Goal: Information Seeking & Learning: Learn about a topic

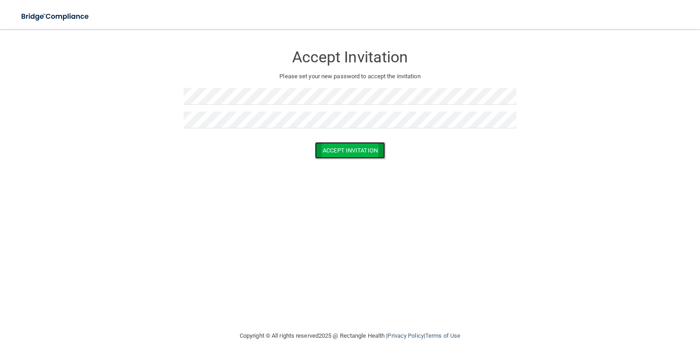
click at [379, 154] on button "Accept Invitation" at bounding box center [350, 150] width 70 height 17
click at [138, 56] on form "Accept Invitation Please set your new password to accept the invitation Token i…" at bounding box center [349, 110] width 663 height 145
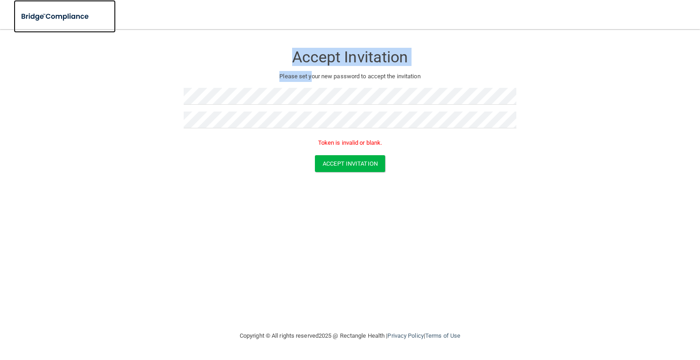
click at [41, 15] on img at bounding box center [56, 16] width 84 height 19
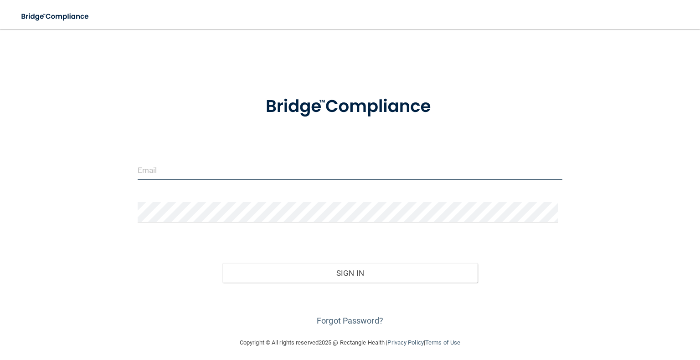
click at [226, 180] on input "email" at bounding box center [350, 170] width 425 height 21
type input "a"
type input "[PERSON_NAME][EMAIL_ADDRESS][DOMAIN_NAME]"
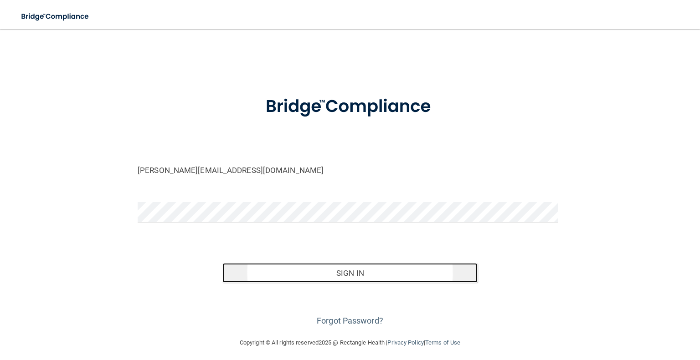
click at [370, 278] on button "Sign In" at bounding box center [349, 273] width 255 height 20
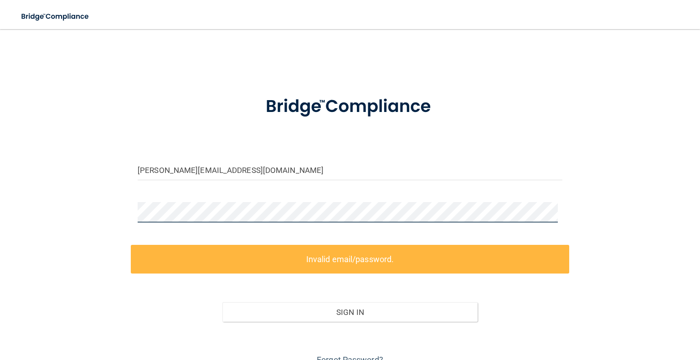
click at [12, 202] on main "anna@landermed.com Invalid email/password. You don't have permission to access …" at bounding box center [350, 194] width 700 height 331
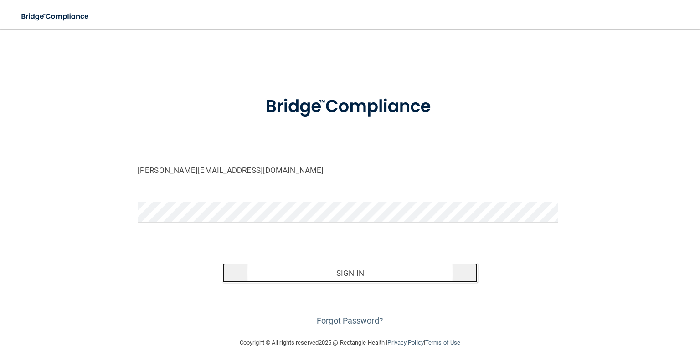
click at [374, 281] on button "Sign In" at bounding box center [349, 273] width 255 height 20
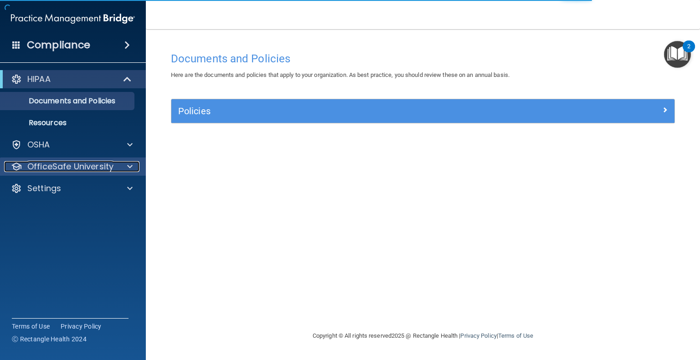
click at [62, 166] on p "OfficeSafe University" at bounding box center [70, 166] width 86 height 11
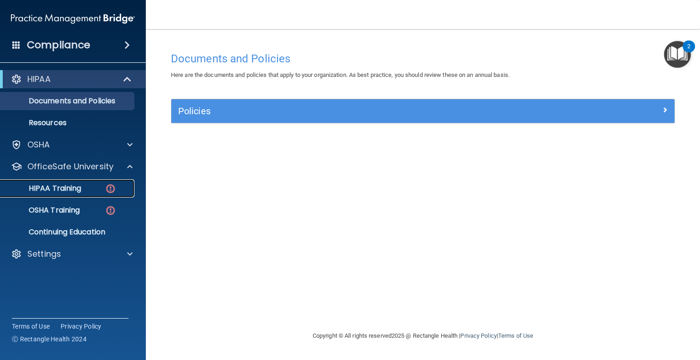
click at [111, 190] on img at bounding box center [110, 188] width 11 height 11
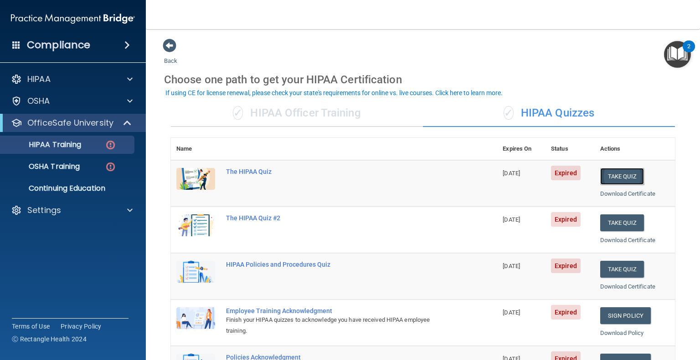
click at [613, 178] on button "Take Quiz" at bounding box center [622, 176] width 44 height 17
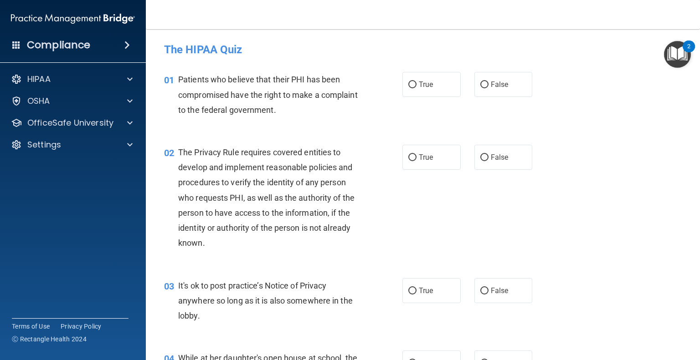
drag, startPoint x: 408, startPoint y: 87, endPoint x: 408, endPoint y: 128, distance: 41.0
click at [408, 87] on input "True" at bounding box center [412, 85] width 8 height 7
radio input "true"
click at [404, 161] on label "True" at bounding box center [431, 157] width 58 height 25
click at [408, 161] on input "True" at bounding box center [412, 157] width 8 height 7
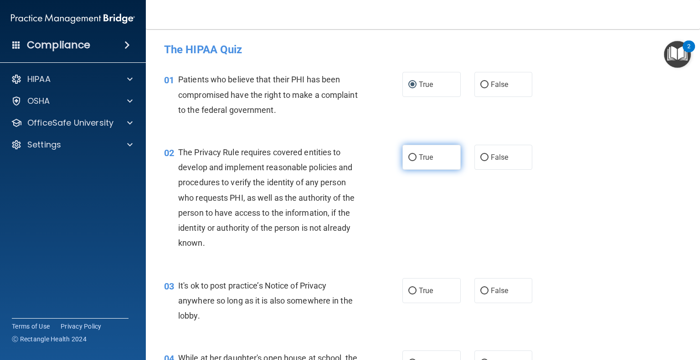
radio input "true"
click at [501, 302] on label "False" at bounding box center [503, 290] width 58 height 25
click at [488, 295] on input "False" at bounding box center [484, 291] width 8 height 7
radio input "true"
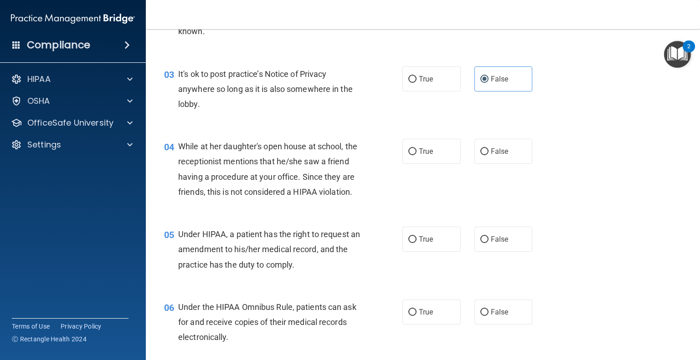
scroll to position [228, 0]
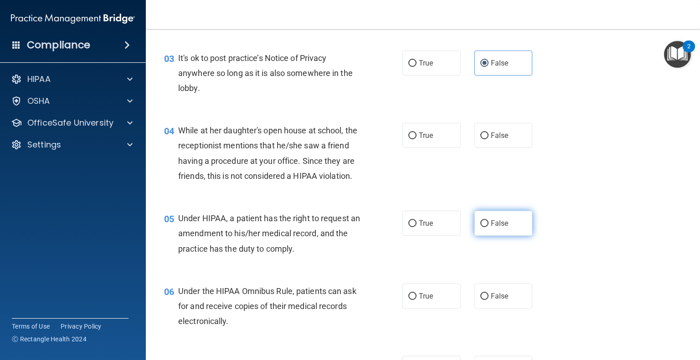
click at [500, 228] on span "False" at bounding box center [500, 223] width 18 height 9
click at [505, 131] on label "False" at bounding box center [503, 135] width 58 height 25
click at [488, 133] on input "False" at bounding box center [484, 136] width 8 height 7
radio input "true"
click at [503, 236] on label "False" at bounding box center [503, 223] width 58 height 25
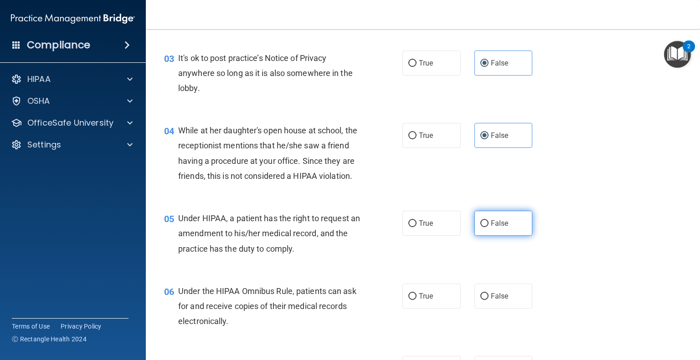
click at [488, 227] on input "False" at bounding box center [484, 224] width 8 height 7
radio input "true"
click at [503, 236] on label "False" at bounding box center [503, 223] width 58 height 25
click at [488, 227] on input "False" at bounding box center [484, 224] width 8 height 7
click at [422, 301] on span "True" at bounding box center [426, 296] width 14 height 9
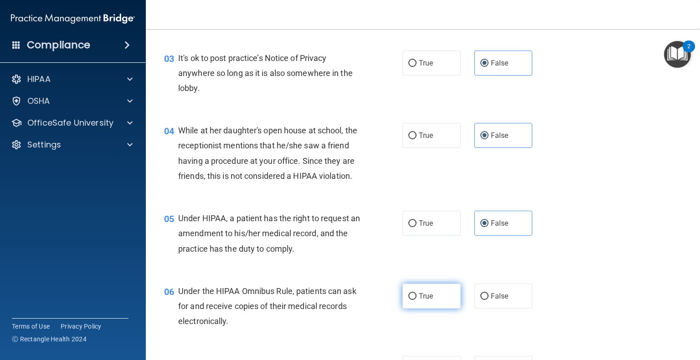
click at [416, 300] on input "True" at bounding box center [412, 296] width 8 height 7
radio input "true"
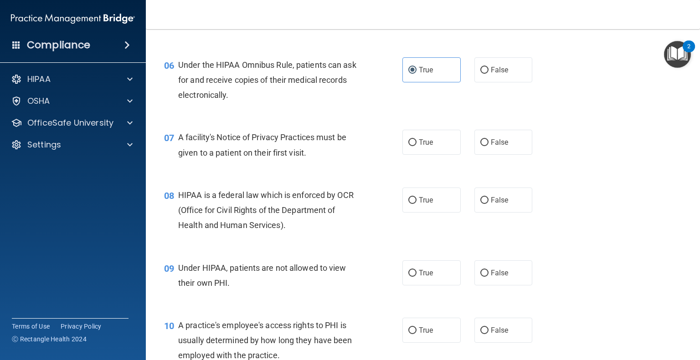
scroll to position [456, 0]
drag, startPoint x: 427, startPoint y: 155, endPoint x: 417, endPoint y: 178, distance: 25.1
click at [427, 145] on span "True" at bounding box center [426, 141] width 14 height 9
click at [416, 145] on input "True" at bounding box center [412, 141] width 8 height 7
radio input "true"
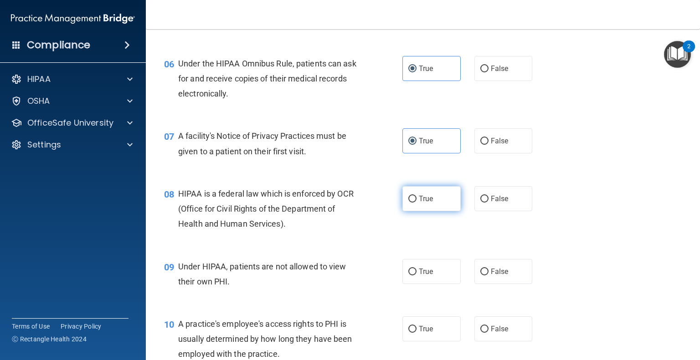
click at [416, 211] on label "True" at bounding box center [431, 198] width 58 height 25
click at [416, 203] on input "True" at bounding box center [412, 199] width 8 height 7
radio input "true"
drag, startPoint x: 492, startPoint y: 288, endPoint x: 577, endPoint y: 308, distance: 88.0
click at [492, 276] on span "False" at bounding box center [500, 271] width 18 height 9
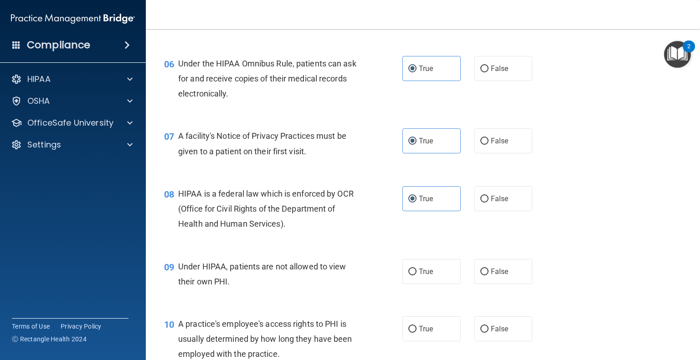
click at [488, 276] on input "False" at bounding box center [484, 272] width 8 height 7
radio input "true"
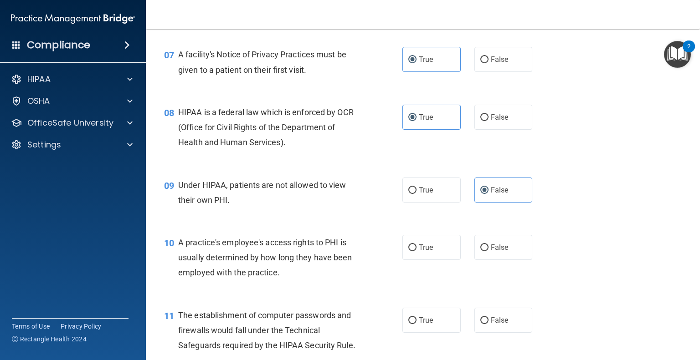
scroll to position [547, 0]
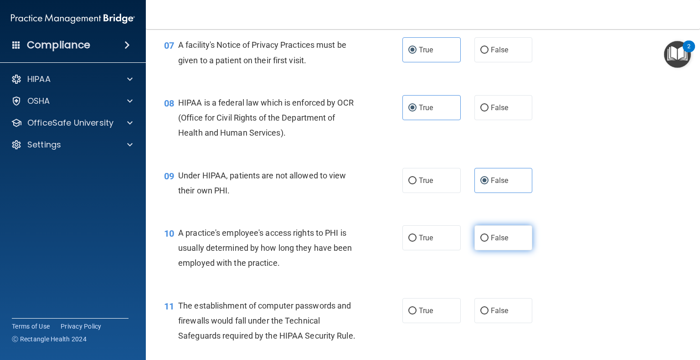
drag, startPoint x: 505, startPoint y: 257, endPoint x: 531, endPoint y: 270, distance: 28.9
click at [505, 251] on label "False" at bounding box center [503, 238] width 58 height 25
click at [488, 242] on input "False" at bounding box center [484, 238] width 8 height 7
radio input "true"
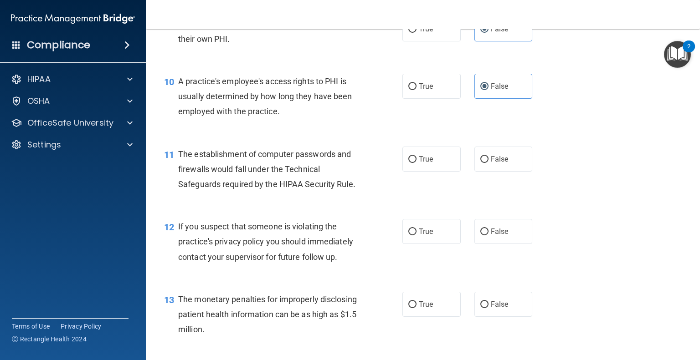
scroll to position [729, 0]
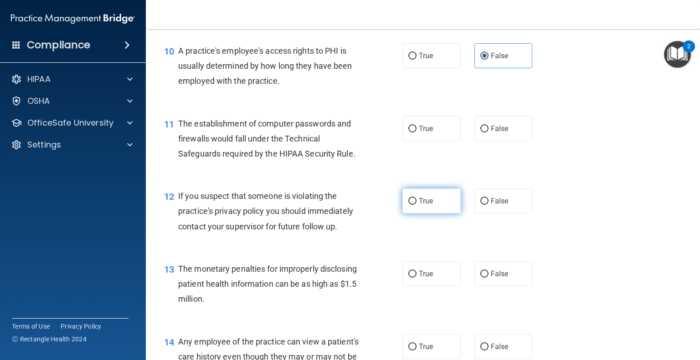
drag, startPoint x: 422, startPoint y: 211, endPoint x: 437, endPoint y: 216, distance: 15.6
click at [423, 211] on label "True" at bounding box center [431, 201] width 58 height 25
click at [416, 205] on input "True" at bounding box center [412, 201] width 8 height 7
radio input "true"
click at [423, 278] on span "True" at bounding box center [426, 274] width 14 height 9
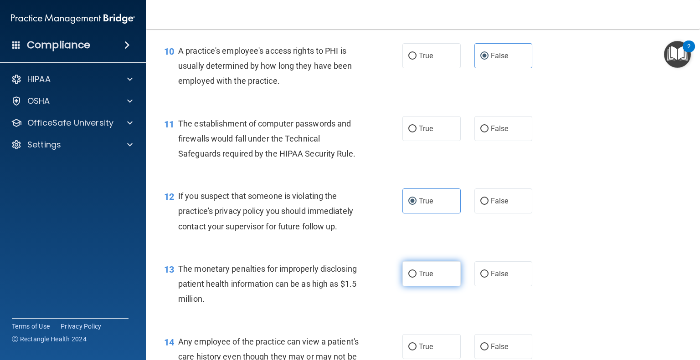
click at [416, 278] on input "True" at bounding box center [412, 274] width 8 height 7
radio input "true"
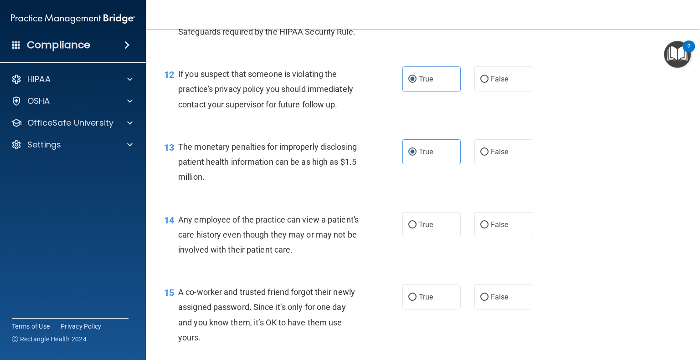
scroll to position [866, 0]
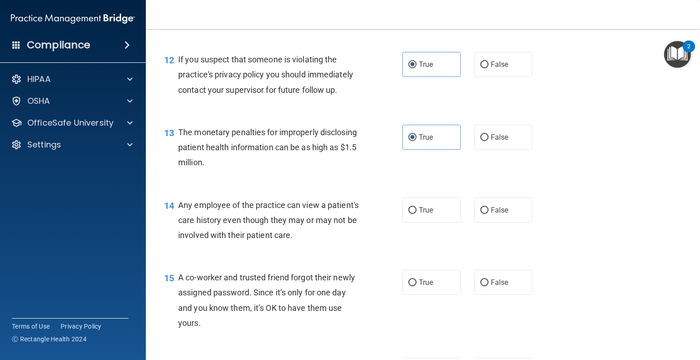
drag, startPoint x: 417, startPoint y: 224, endPoint x: 428, endPoint y: 273, distance: 50.0
click at [419, 215] on span "True" at bounding box center [426, 210] width 14 height 9
click at [416, 214] on input "True" at bounding box center [412, 210] width 8 height 7
radio input "true"
drag, startPoint x: 492, startPoint y: 232, endPoint x: 668, endPoint y: 272, distance: 179.8
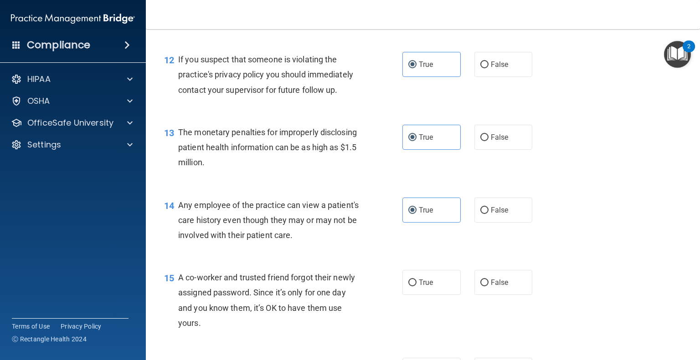
click at [499, 223] on label "False" at bounding box center [503, 210] width 58 height 25
drag, startPoint x: 478, startPoint y: 226, endPoint x: 573, endPoint y: 258, distance: 100.3
click at [480, 214] on input "False" at bounding box center [484, 210] width 8 height 7
radio input "true"
radio input "false"
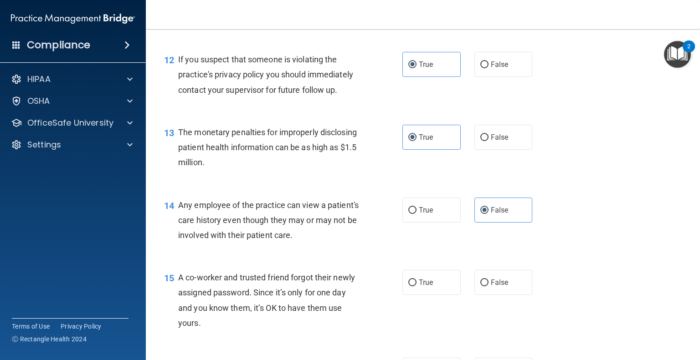
click at [599, 259] on div "14 Any employee of the practice can view a patient's care history even though t…" at bounding box center [422, 222] width 531 height 73
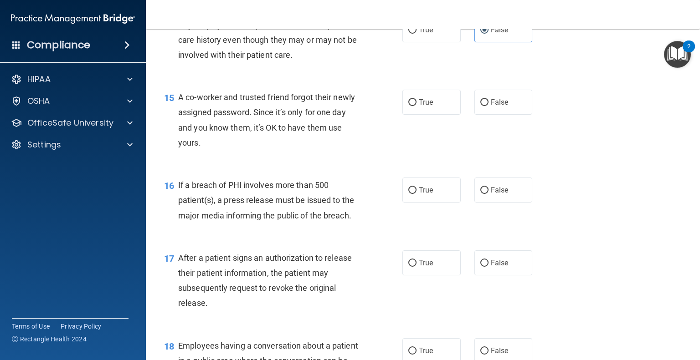
scroll to position [1094, 0]
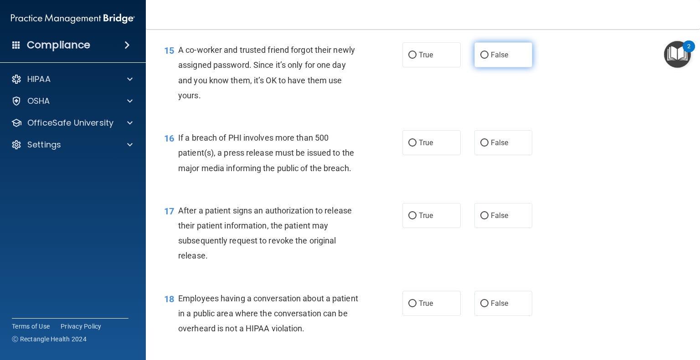
click at [491, 59] on span "False" at bounding box center [500, 55] width 18 height 9
click at [488, 59] on input "False" at bounding box center [484, 55] width 8 height 7
radio input "true"
drag, startPoint x: 406, startPoint y: 159, endPoint x: 403, endPoint y: 176, distance: 17.6
click at [408, 147] on input "True" at bounding box center [412, 143] width 8 height 7
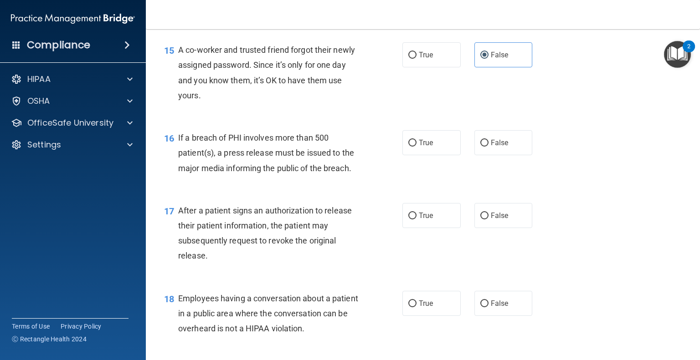
radio input "true"
click at [401, 192] on div "16 If a breach of PHI involves more than 500 patient(s), a press release must b…" at bounding box center [422, 155] width 531 height 73
click at [419, 220] on span "True" at bounding box center [426, 215] width 14 height 9
click at [416, 220] on input "True" at bounding box center [412, 216] width 8 height 7
radio input "true"
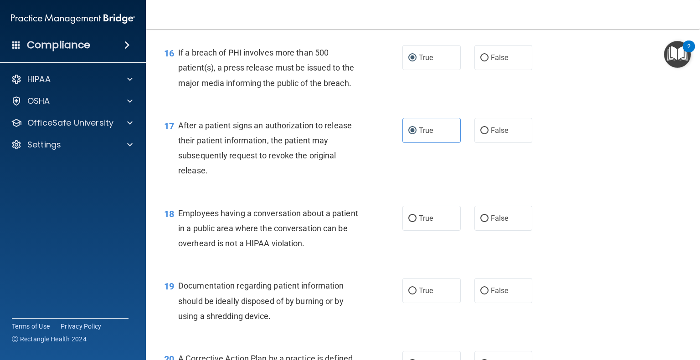
scroll to position [1185, 0]
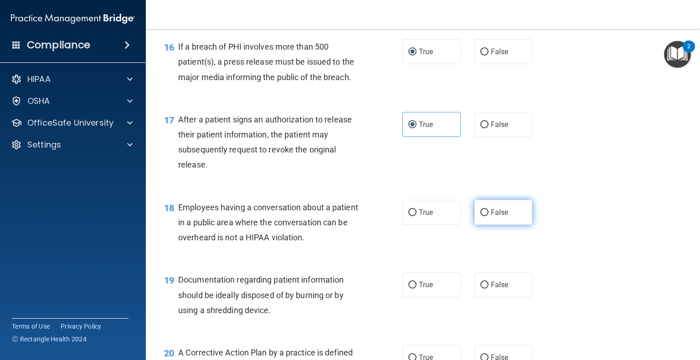
click at [480, 216] on input "False" at bounding box center [484, 213] width 8 height 7
radio input "true"
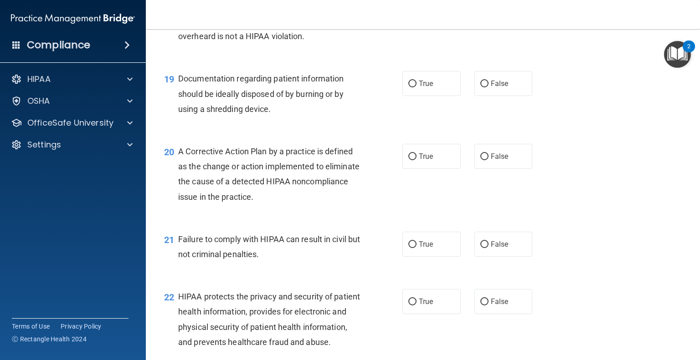
scroll to position [1413, 0]
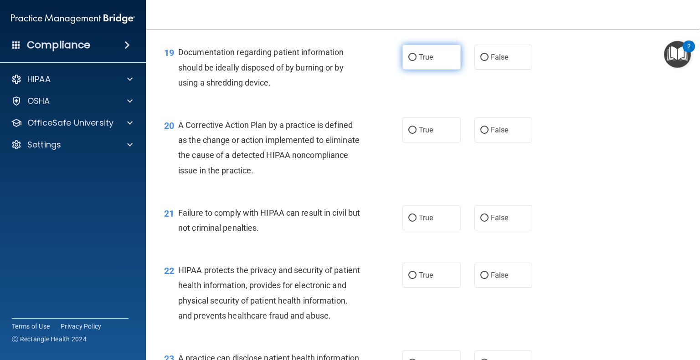
click at [416, 70] on label "True" at bounding box center [431, 57] width 58 height 25
click at [416, 61] on input "True" at bounding box center [412, 57] width 8 height 7
radio input "true"
click at [413, 143] on label "True" at bounding box center [431, 130] width 58 height 25
click at [413, 134] on input "True" at bounding box center [412, 130] width 8 height 7
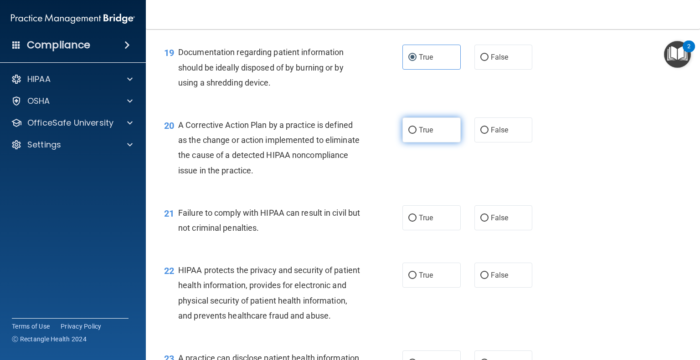
radio input "true"
click at [490, 231] on label "False" at bounding box center [503, 218] width 58 height 25
click at [488, 222] on input "False" at bounding box center [484, 218] width 8 height 7
radio input "true"
drag, startPoint x: 407, startPoint y: 292, endPoint x: 425, endPoint y: 292, distance: 17.3
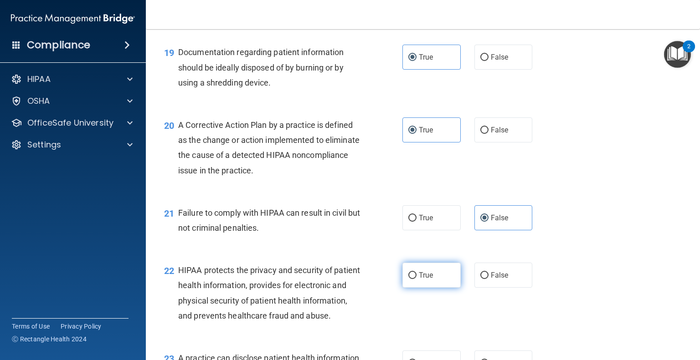
click at [408, 279] on input "True" at bounding box center [412, 275] width 8 height 7
radio input "true"
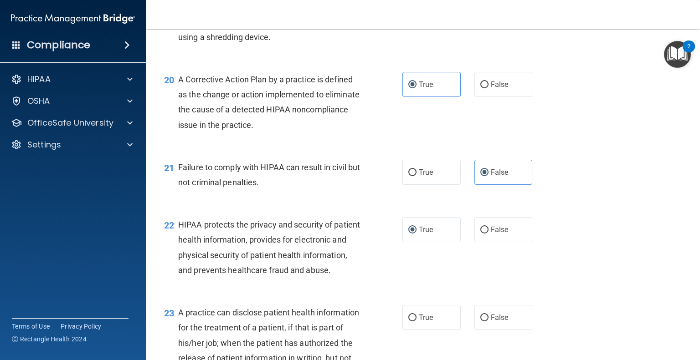
scroll to position [1549, 0]
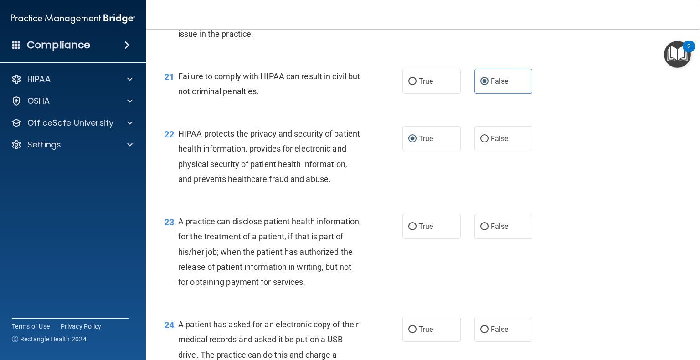
drag, startPoint x: 485, startPoint y: 258, endPoint x: 529, endPoint y: 261, distance: 43.8
click at [485, 239] on label "False" at bounding box center [503, 226] width 58 height 25
click at [485, 231] on input "False" at bounding box center [484, 227] width 8 height 7
radio input "true"
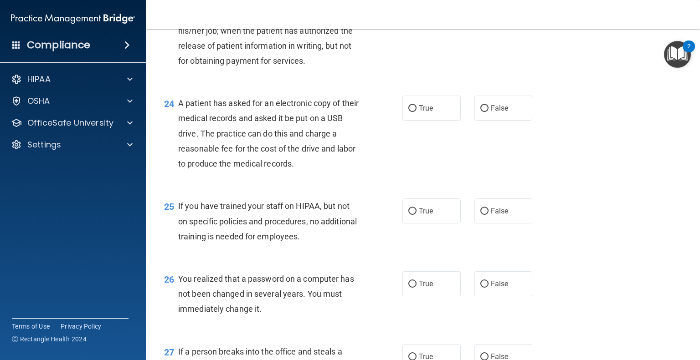
scroll to position [1823, 0]
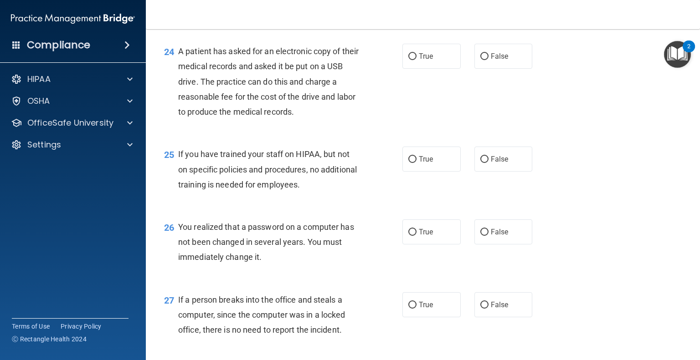
drag, startPoint x: 412, startPoint y: 212, endPoint x: 411, endPoint y: 238, distance: 25.5
click at [413, 172] on label "True" at bounding box center [431, 159] width 58 height 25
click at [413, 163] on input "True" at bounding box center [412, 159] width 8 height 7
radio input "true"
click at [504, 245] on label "False" at bounding box center [503, 232] width 58 height 25
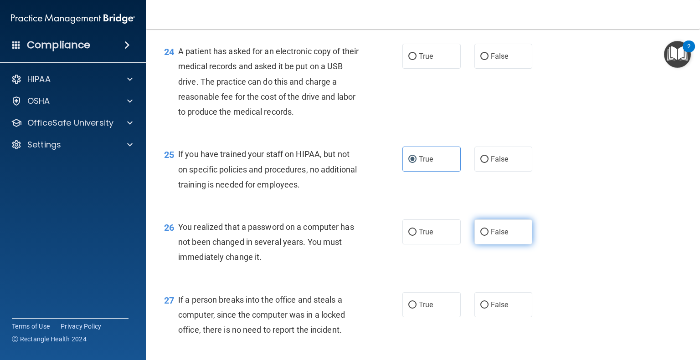
click at [488, 236] on input "False" at bounding box center [484, 232] width 8 height 7
radio input "true"
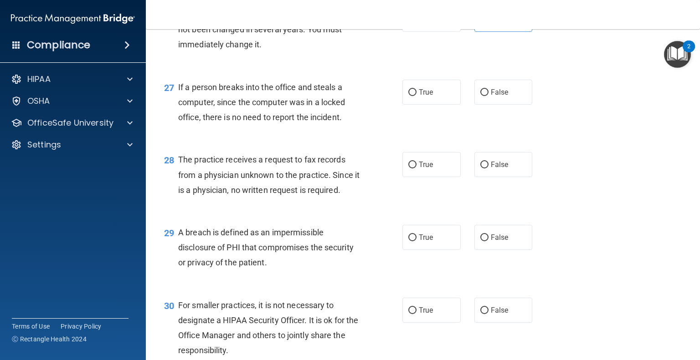
scroll to position [2051, 0]
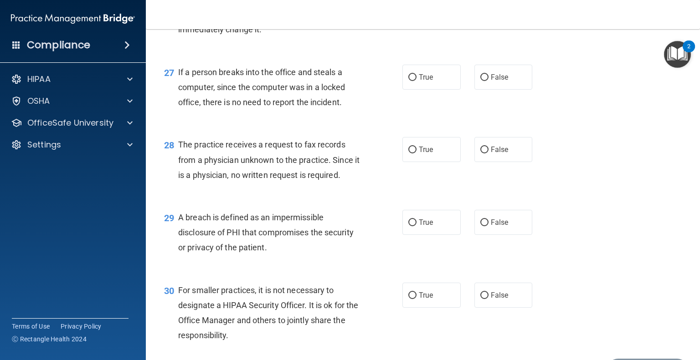
click at [422, 9] on span "True" at bounding box center [426, 4] width 14 height 9
click at [416, 8] on input "True" at bounding box center [412, 4] width 8 height 7
radio input "true"
radio input "false"
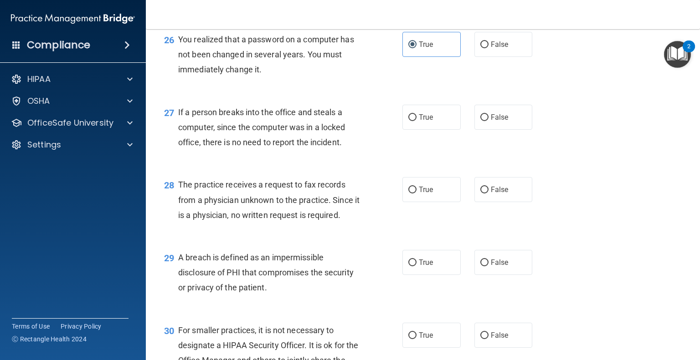
scroll to position [1959, 0]
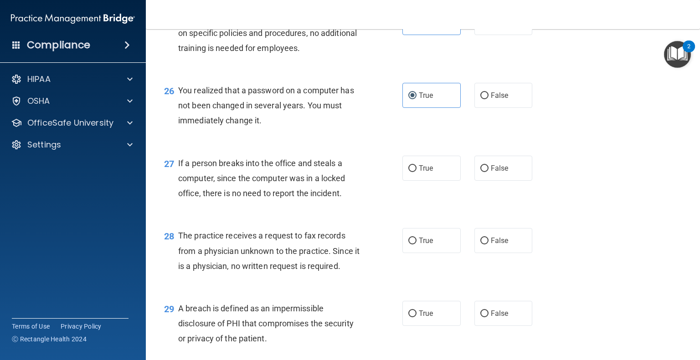
drag, startPoint x: 497, startPoint y: 73, endPoint x: 594, endPoint y: 118, distance: 107.0
click at [498, 35] on label "False" at bounding box center [503, 22] width 58 height 25
click at [488, 26] on input "False" at bounding box center [484, 23] width 8 height 7
radio input "true"
radio input "false"
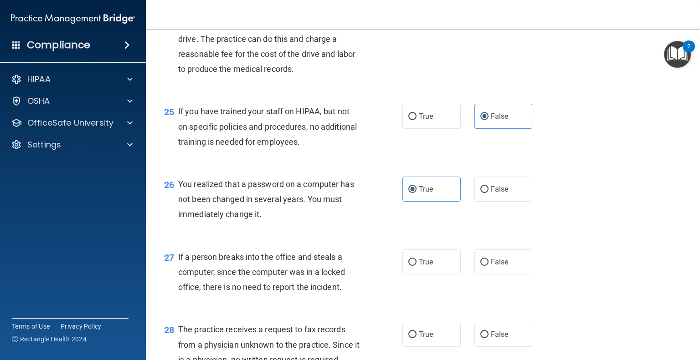
scroll to position [1823, 0]
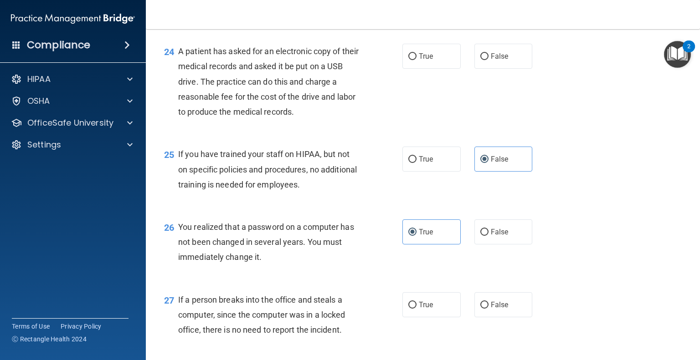
drag, startPoint x: 422, startPoint y: 103, endPoint x: 497, endPoint y: 121, distance: 76.8
click at [426, 61] on span "True" at bounding box center [426, 56] width 14 height 9
drag, startPoint x: 409, startPoint y: 104, endPoint x: 447, endPoint y: 109, distance: 38.1
click at [411, 60] on input "True" at bounding box center [412, 56] width 8 height 7
radio input "true"
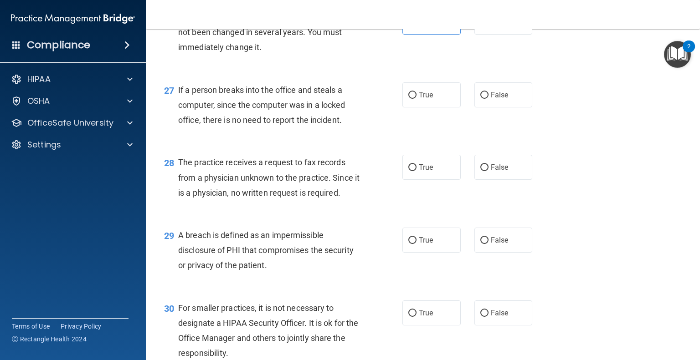
scroll to position [2051, 0]
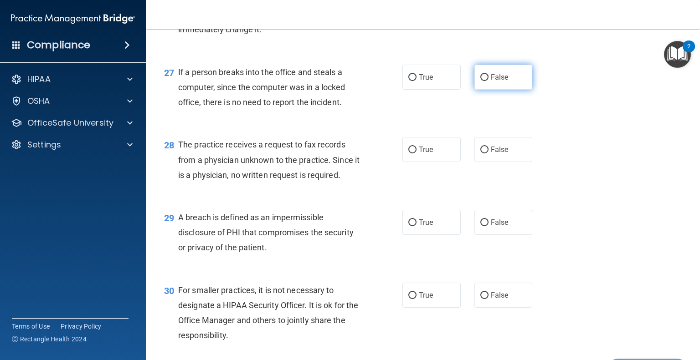
click at [479, 90] on label "False" at bounding box center [503, 77] width 58 height 25
click at [480, 81] on input "False" at bounding box center [484, 77] width 8 height 7
radio input "true"
click at [480, 154] on input "False" at bounding box center [484, 150] width 8 height 7
radio input "true"
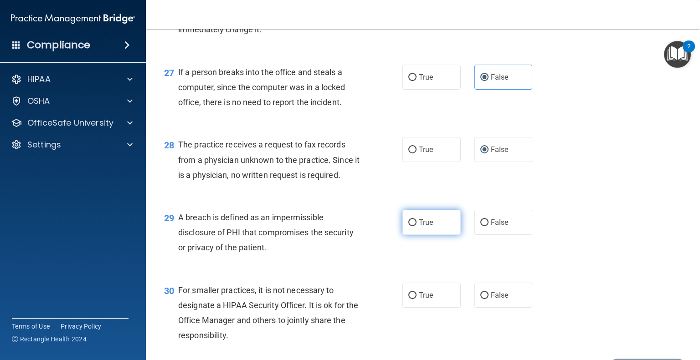
click at [426, 227] on span "True" at bounding box center [426, 222] width 14 height 9
click at [416, 226] on input "True" at bounding box center [412, 223] width 8 height 7
radio input "true"
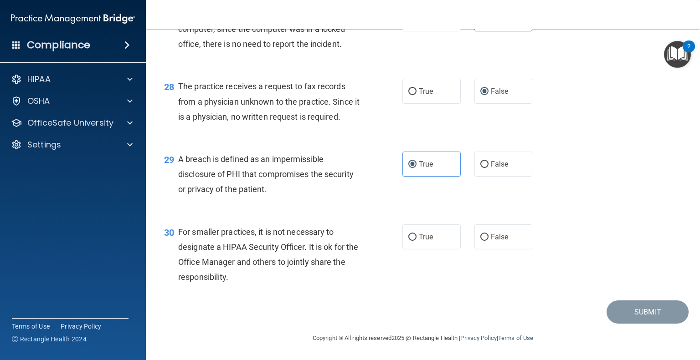
scroll to position [2154, 0]
click at [491, 237] on span "False" at bounding box center [500, 237] width 18 height 9
click at [488, 237] on input "False" at bounding box center [484, 237] width 8 height 7
radio input "true"
click at [488, 311] on div "Submit" at bounding box center [422, 312] width 531 height 23
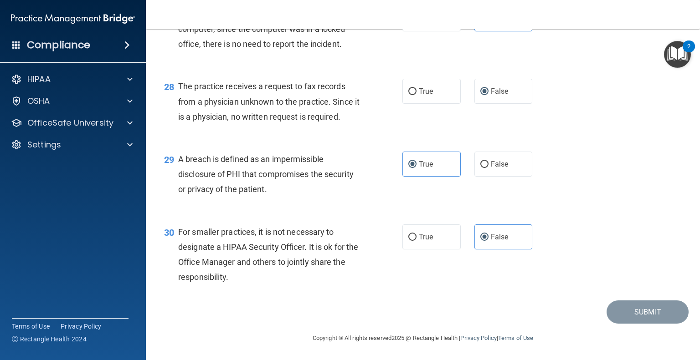
click at [463, 283] on div "30 For smaller practices, it is not necessary to designate a HIPAA Security Off…" at bounding box center [422, 257] width 531 height 88
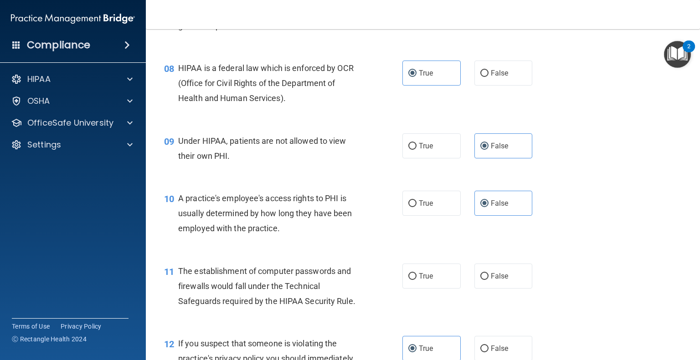
scroll to position [592, 0]
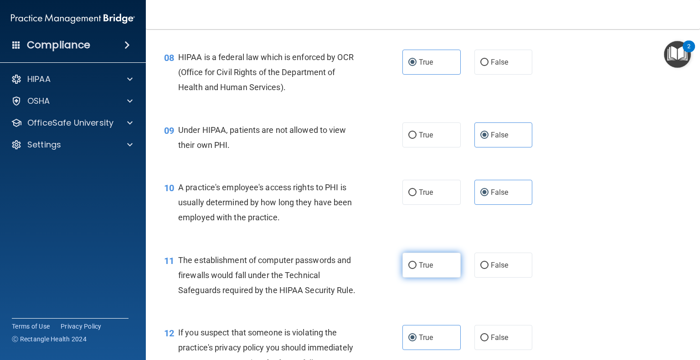
click at [408, 269] on input "True" at bounding box center [412, 265] width 8 height 7
radio input "true"
click at [635, 205] on div "10 A practice's employee's access rights to PHI is usually determined by how lo…" at bounding box center [422, 205] width 531 height 73
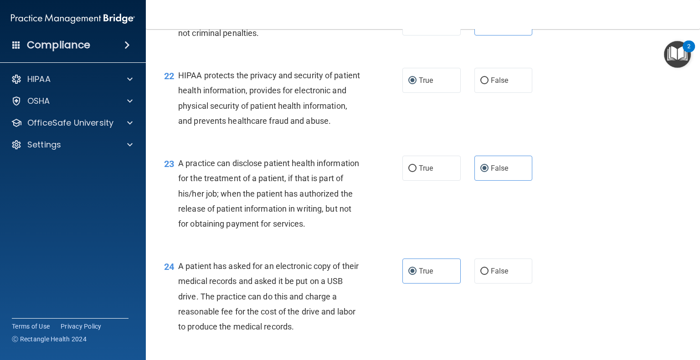
scroll to position [1686, 0]
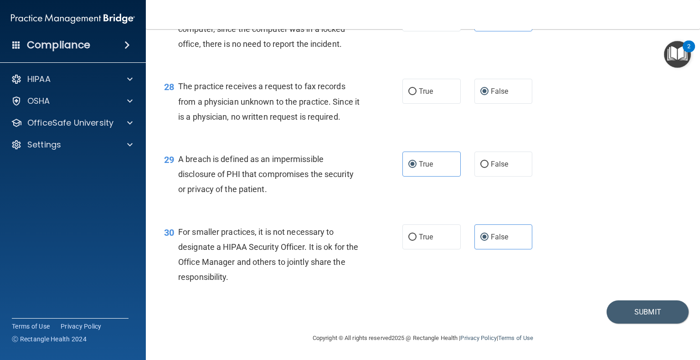
scroll to position [2154, 0]
click at [647, 307] on button "Submit" at bounding box center [648, 312] width 82 height 23
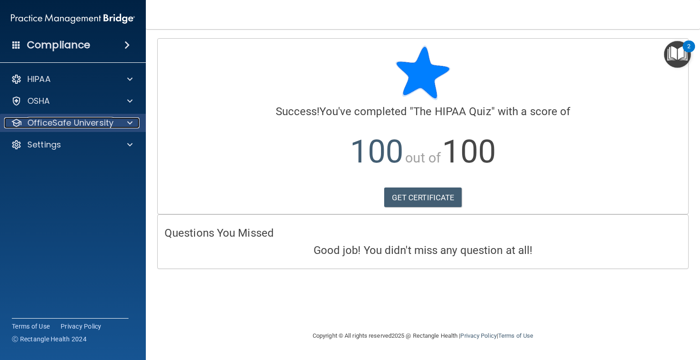
drag, startPoint x: 56, startPoint y: 122, endPoint x: 61, endPoint y: 122, distance: 5.5
click at [57, 122] on p "OfficeSafe University" at bounding box center [70, 123] width 86 height 11
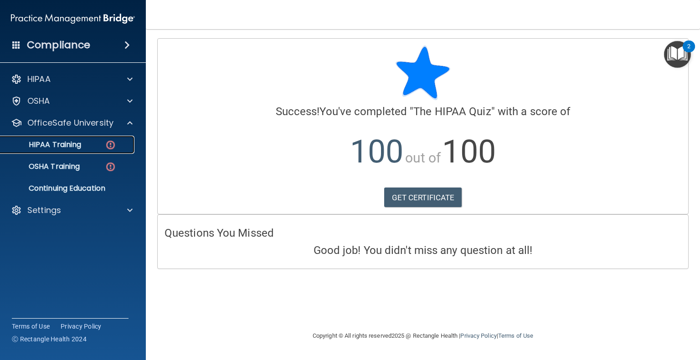
click at [93, 144] on div "HIPAA Training" at bounding box center [68, 144] width 124 height 9
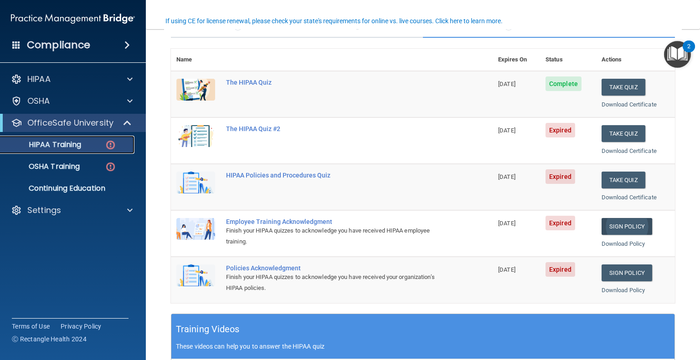
scroll to position [91, 0]
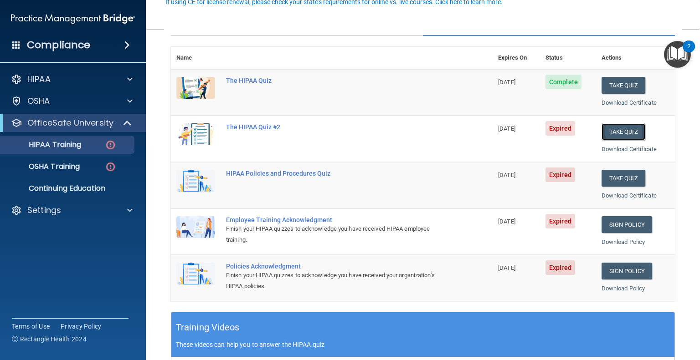
drag, startPoint x: 616, startPoint y: 127, endPoint x: 603, endPoint y: 130, distance: 13.5
click at [616, 128] on button "Take Quiz" at bounding box center [624, 131] width 44 height 17
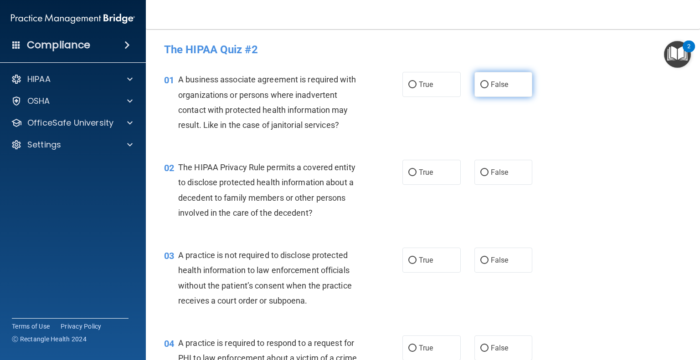
drag, startPoint x: 474, startPoint y: 79, endPoint x: 483, endPoint y: 85, distance: 11.1
click at [481, 84] on label "False" at bounding box center [503, 84] width 58 height 25
click at [480, 88] on input "False" at bounding box center [484, 85] width 8 height 7
radio input "true"
drag, startPoint x: 407, startPoint y: 174, endPoint x: 490, endPoint y: 231, distance: 101.2
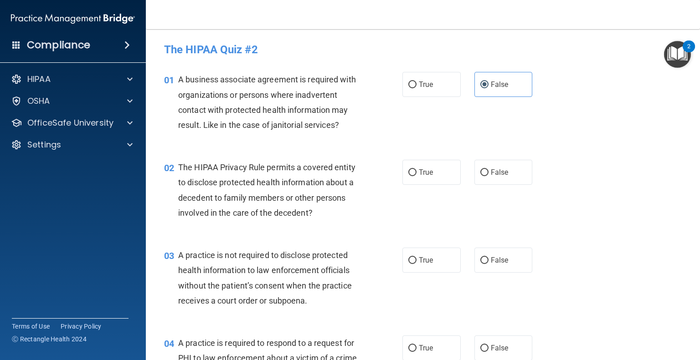
click at [411, 175] on input "True" at bounding box center [412, 173] width 8 height 7
radio input "true"
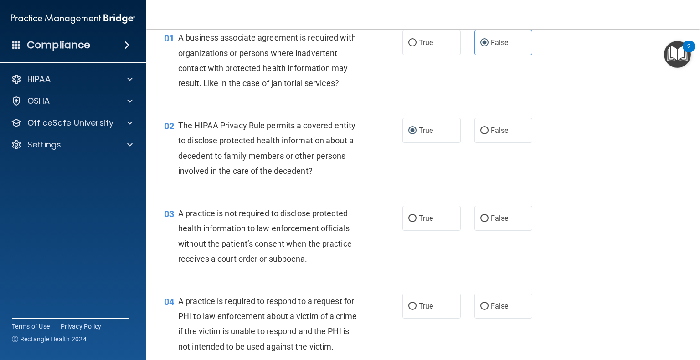
scroll to position [91, 0]
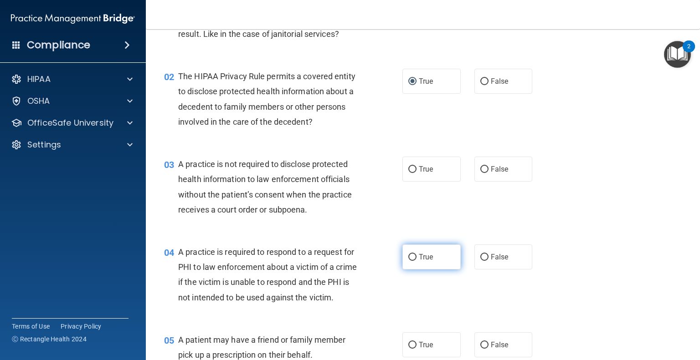
click at [408, 257] on input "True" at bounding box center [412, 257] width 8 height 7
radio input "true"
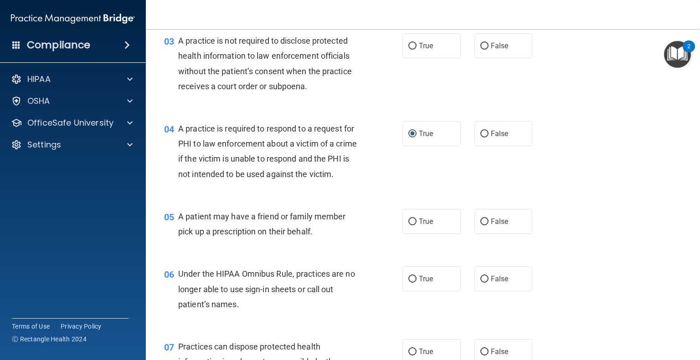
scroll to position [228, 0]
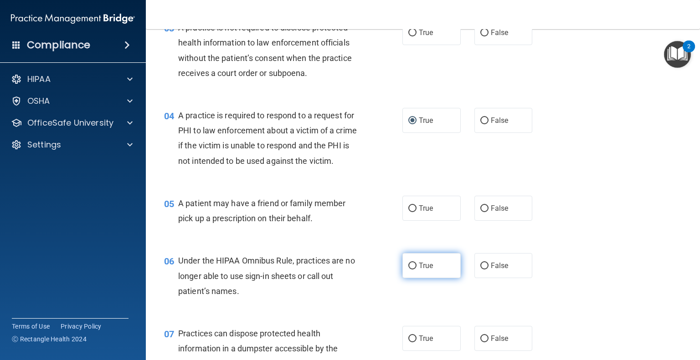
click at [408, 270] on input "True" at bounding box center [412, 266] width 8 height 7
radio input "true"
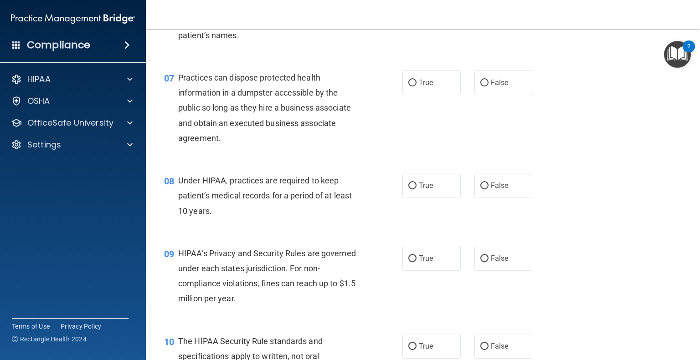
scroll to position [456, 0]
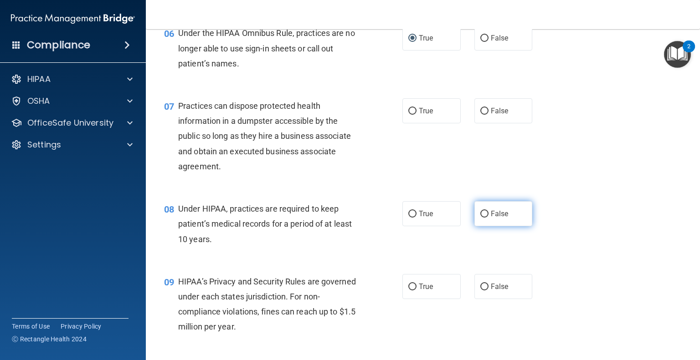
click at [487, 226] on label "False" at bounding box center [503, 213] width 58 height 25
click at [487, 218] on input "False" at bounding box center [484, 214] width 8 height 7
radio input "true"
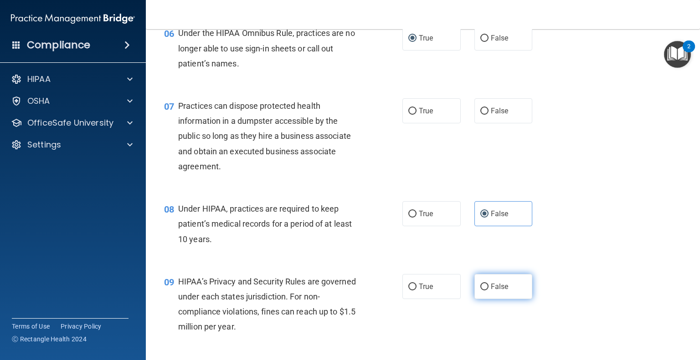
click at [484, 299] on label "False" at bounding box center [503, 286] width 58 height 25
click at [484, 291] on input "False" at bounding box center [484, 287] width 8 height 7
radio input "true"
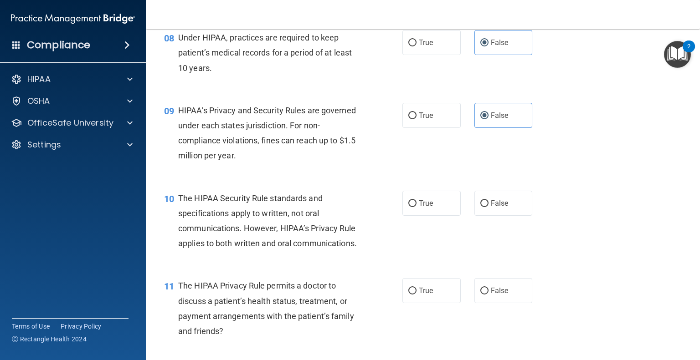
scroll to position [684, 0]
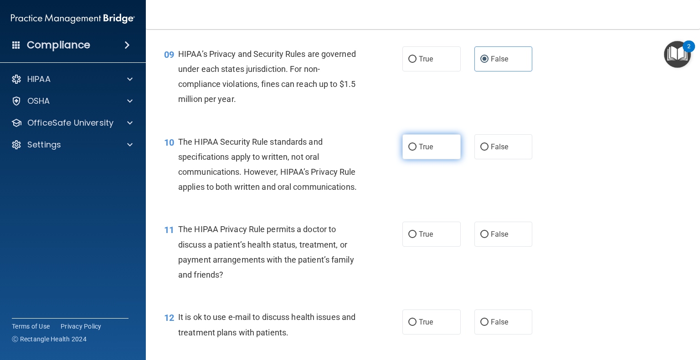
drag, startPoint x: 414, startPoint y: 168, endPoint x: 414, endPoint y: 190, distance: 22.3
click at [414, 159] on label "True" at bounding box center [431, 146] width 58 height 25
click at [414, 151] on input "True" at bounding box center [412, 147] width 8 height 7
radio input "true"
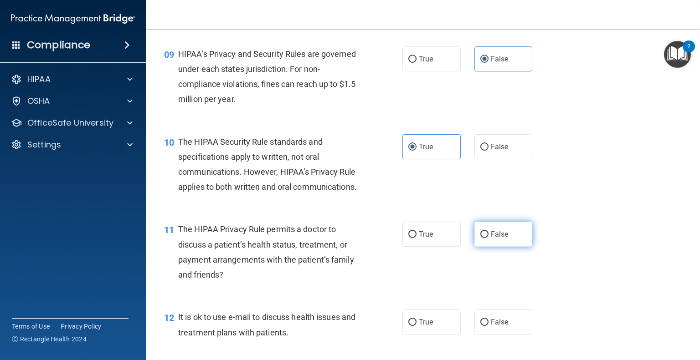
drag, startPoint x: 412, startPoint y: 262, endPoint x: 482, endPoint y: 273, distance: 71.0
click at [412, 238] on input "True" at bounding box center [412, 234] width 8 height 7
radio input "true"
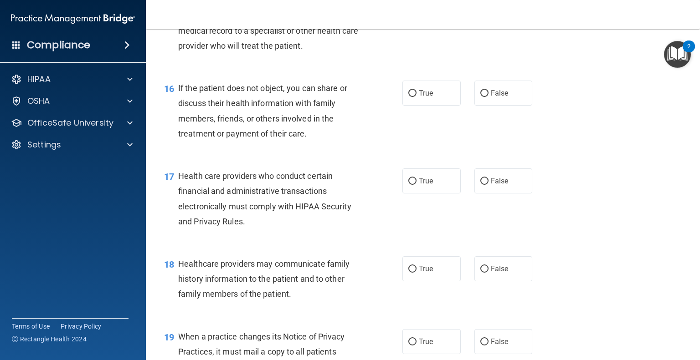
scroll to position [1367, 0]
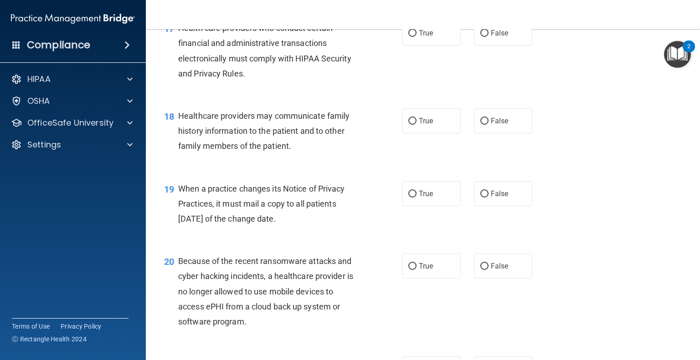
drag, startPoint x: 495, startPoint y: 150, endPoint x: 499, endPoint y: 164, distance: 13.8
click at [496, 125] on span "False" at bounding box center [500, 121] width 18 height 9
click at [488, 125] on input "False" at bounding box center [484, 121] width 8 height 7
radio input "true"
drag, startPoint x: 479, startPoint y: 224, endPoint x: 521, endPoint y: 233, distance: 43.0
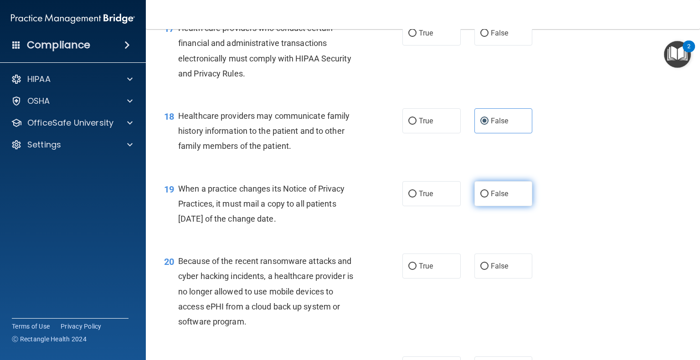
click at [491, 206] on label "False" at bounding box center [503, 193] width 58 height 25
click at [488, 198] on input "False" at bounding box center [484, 194] width 8 height 7
radio input "true"
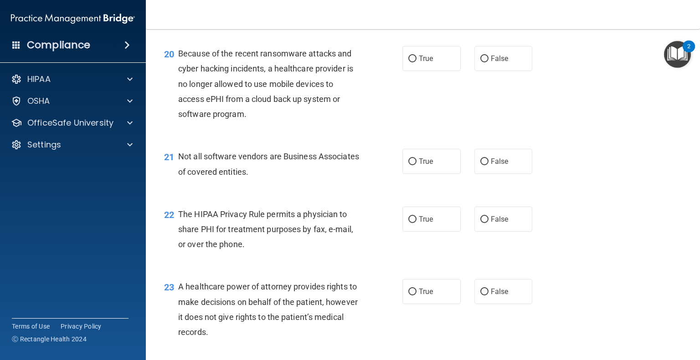
scroll to position [1595, 0]
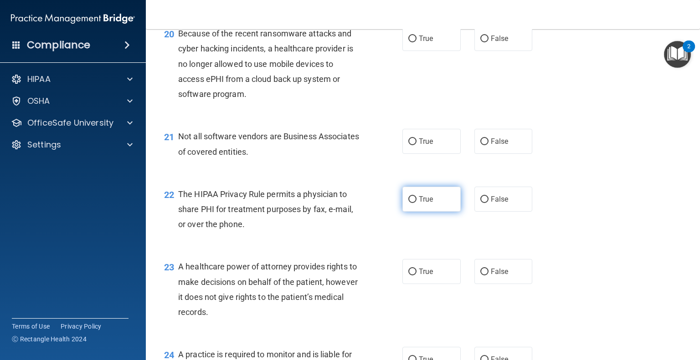
drag, startPoint x: 444, startPoint y: 230, endPoint x: 440, endPoint y: 238, distance: 9.2
click at [446, 212] on label "True" at bounding box center [431, 199] width 58 height 25
click at [416, 203] on input "True" at bounding box center [412, 199] width 8 height 7
radio input "true"
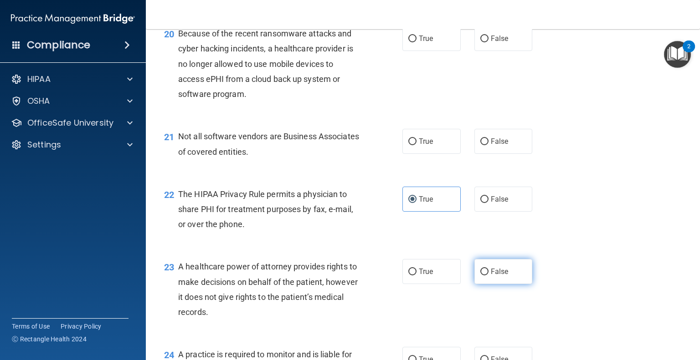
click at [504, 284] on label "False" at bounding box center [503, 271] width 58 height 25
click at [488, 276] on input "False" at bounding box center [484, 272] width 8 height 7
radio input "true"
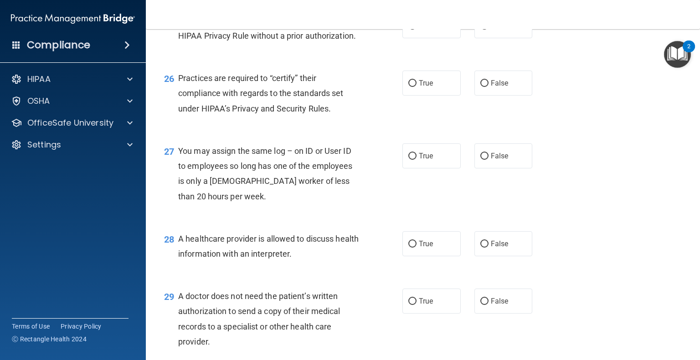
scroll to position [2005, 0]
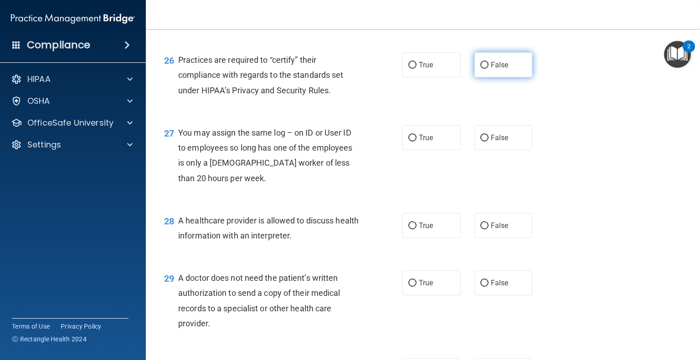
click at [486, 77] on label "False" at bounding box center [503, 64] width 58 height 25
click at [486, 69] on input "False" at bounding box center [484, 65] width 8 height 7
radio input "true"
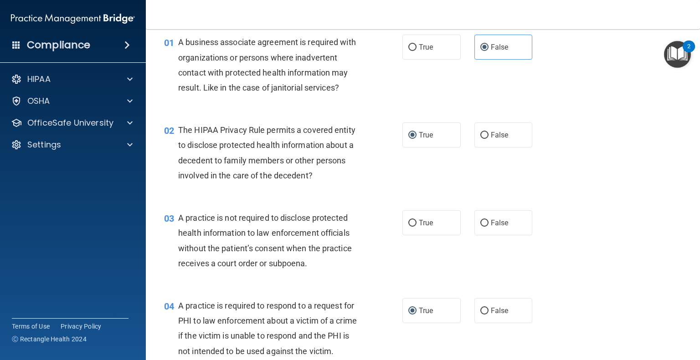
scroll to position [182, 0]
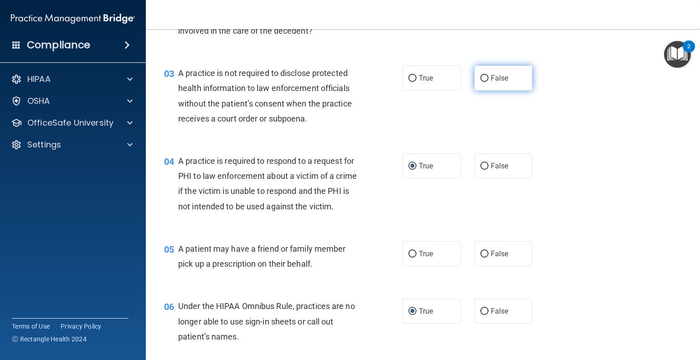
drag, startPoint x: 488, startPoint y: 82, endPoint x: 481, endPoint y: 85, distance: 7.5
click at [483, 90] on label "False" at bounding box center [503, 78] width 58 height 25
click at [483, 82] on input "False" at bounding box center [484, 78] width 8 height 7
radio input "true"
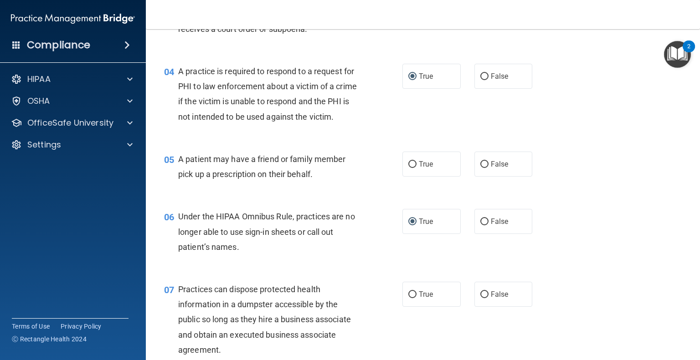
scroll to position [273, 0]
click at [615, 243] on div "06 Under the HIPAA Omnibus Rule, practices are no longer able to use sign-in sh…" at bounding box center [422, 232] width 531 height 73
click at [646, 196] on div "05 A patient may have a friend or family member pick up a prescription on their…" at bounding box center [422, 167] width 531 height 57
drag, startPoint x: 408, startPoint y: 175, endPoint x: 449, endPoint y: 195, distance: 45.7
click at [408, 167] on input "True" at bounding box center [412, 163] width 8 height 7
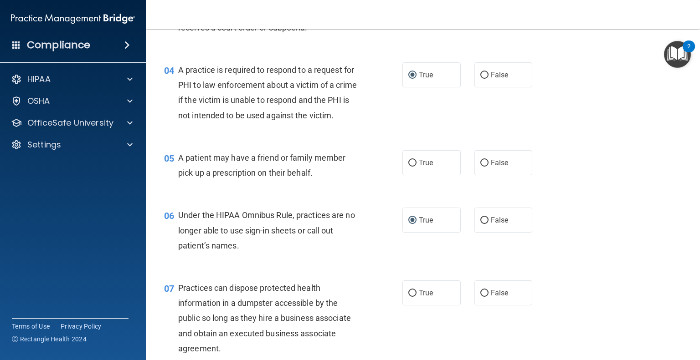
radio input "true"
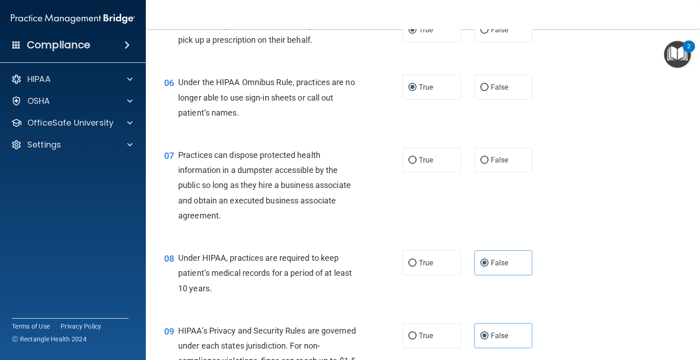
scroll to position [410, 0]
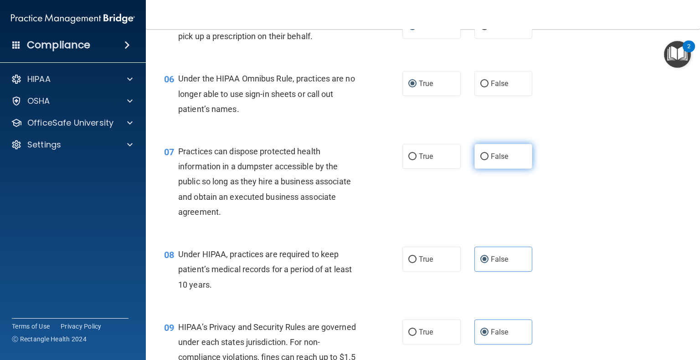
click at [500, 161] on span "False" at bounding box center [500, 156] width 18 height 9
click at [488, 160] on input "False" at bounding box center [484, 157] width 8 height 7
radio input "true"
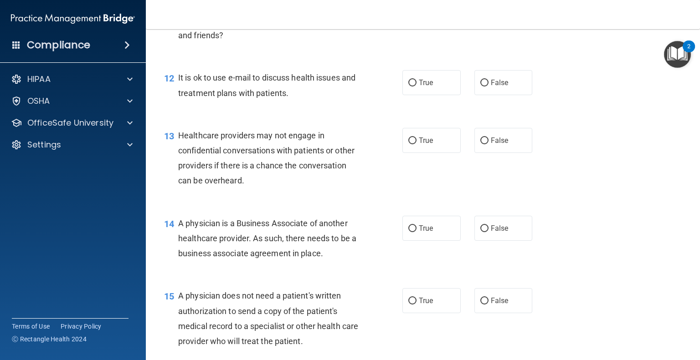
scroll to position [957, 0]
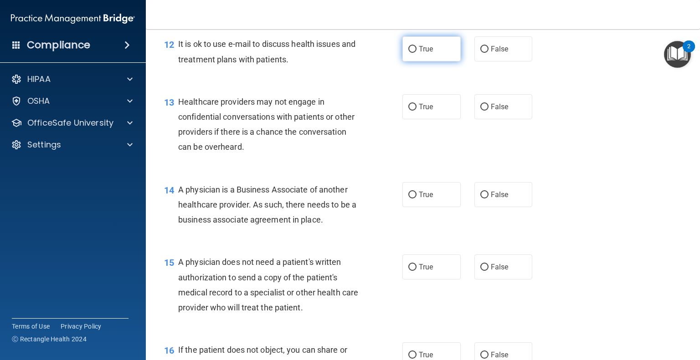
click at [423, 53] on span "True" at bounding box center [426, 49] width 14 height 9
click at [416, 53] on input "True" at bounding box center [412, 49] width 8 height 7
radio input "true"
click at [419, 111] on span "True" at bounding box center [426, 107] width 14 height 9
click at [416, 111] on input "True" at bounding box center [412, 107] width 8 height 7
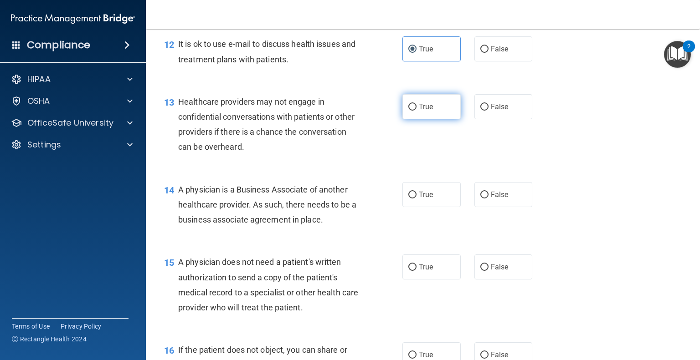
radio input "true"
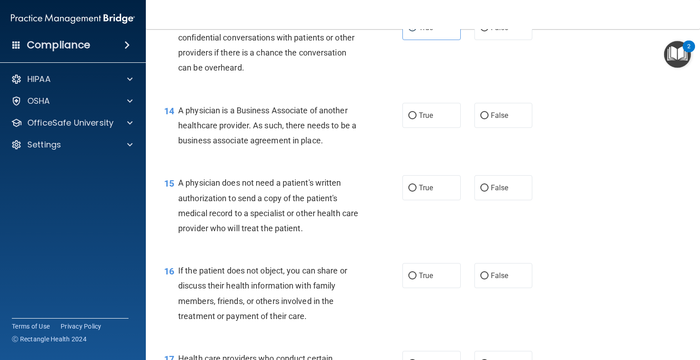
scroll to position [1048, 0]
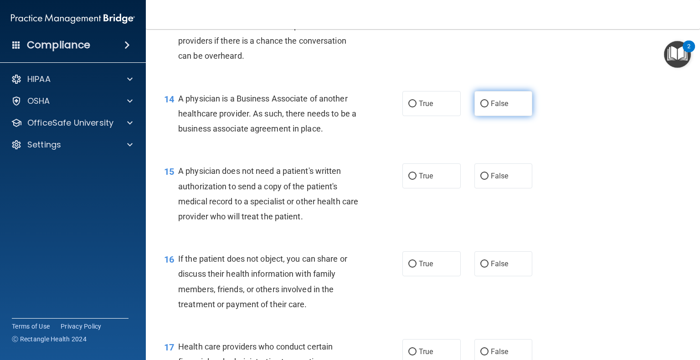
drag, startPoint x: 502, startPoint y: 139, endPoint x: 514, endPoint y: 145, distance: 14.1
click at [503, 116] on label "False" at bounding box center [503, 103] width 58 height 25
click at [488, 108] on input "False" at bounding box center [484, 104] width 8 height 7
radio input "true"
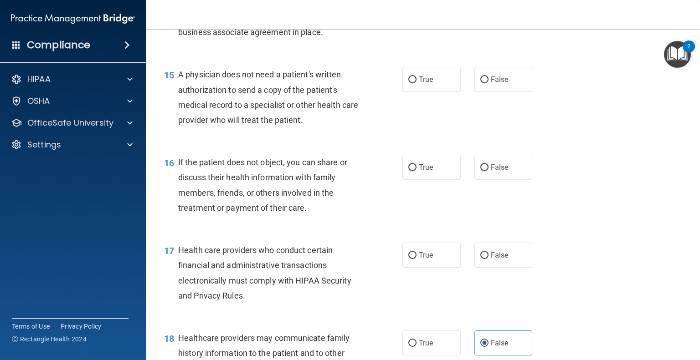
scroll to position [1185, 0]
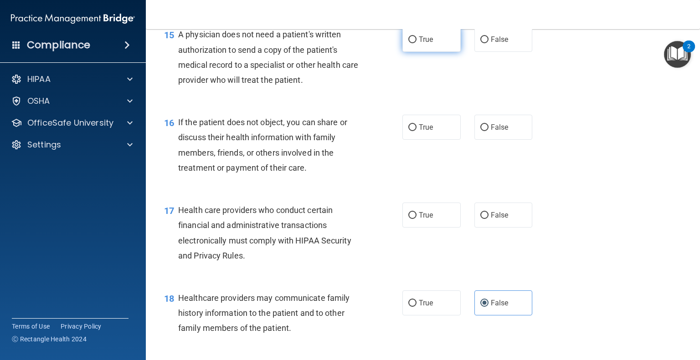
click at [423, 44] on span "True" at bounding box center [426, 39] width 14 height 9
click at [416, 43] on input "True" at bounding box center [412, 39] width 8 height 7
radio input "true"
click at [447, 140] on label "True" at bounding box center [431, 127] width 58 height 25
click at [416, 131] on input "True" at bounding box center [412, 127] width 8 height 7
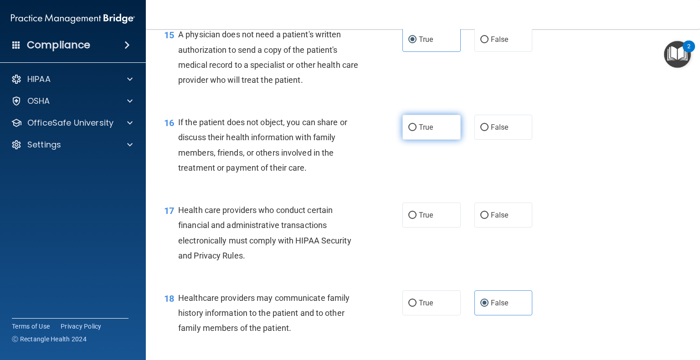
radio input "true"
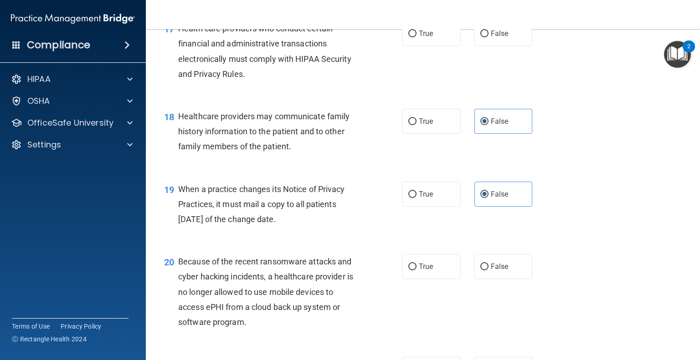
scroll to position [1367, 0]
drag, startPoint x: 427, startPoint y: 61, endPoint x: 432, endPoint y: 65, distance: 5.8
click at [428, 37] on span "True" at bounding box center [426, 33] width 14 height 9
click at [416, 37] on input "True" at bounding box center [412, 33] width 8 height 7
radio input "true"
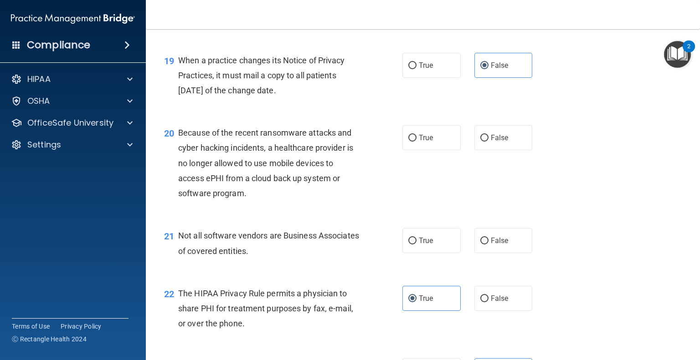
scroll to position [1595, 0]
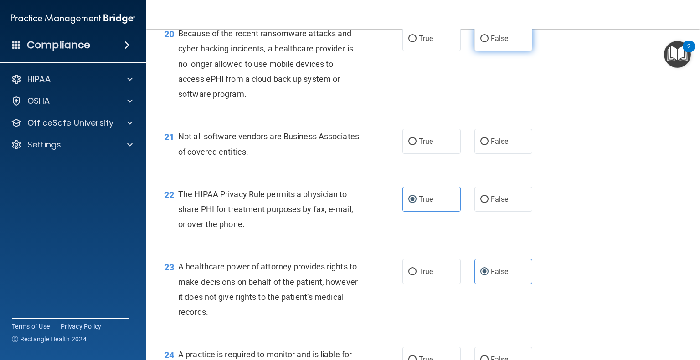
click at [497, 43] on span "False" at bounding box center [500, 38] width 18 height 9
click at [488, 42] on input "False" at bounding box center [484, 39] width 8 height 7
radio input "true"
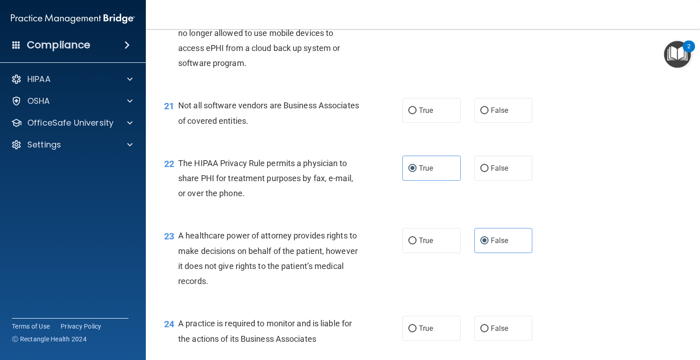
scroll to position [1686, 0]
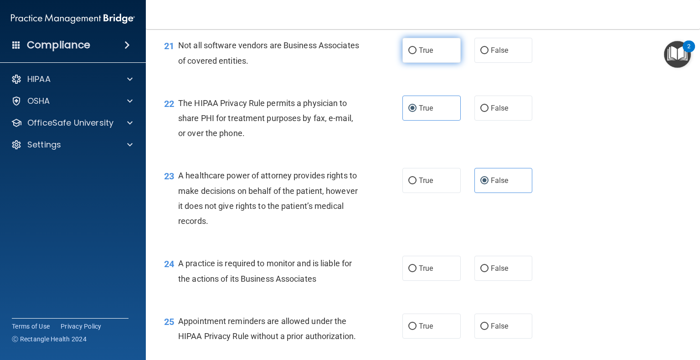
drag, startPoint x: 422, startPoint y: 85, endPoint x: 450, endPoint y: 93, distance: 29.3
click at [427, 63] on label "True" at bounding box center [431, 50] width 58 height 25
click at [414, 63] on label "True" at bounding box center [431, 50] width 58 height 25
click at [414, 54] on input "True" at bounding box center [412, 50] width 8 height 7
radio input "true"
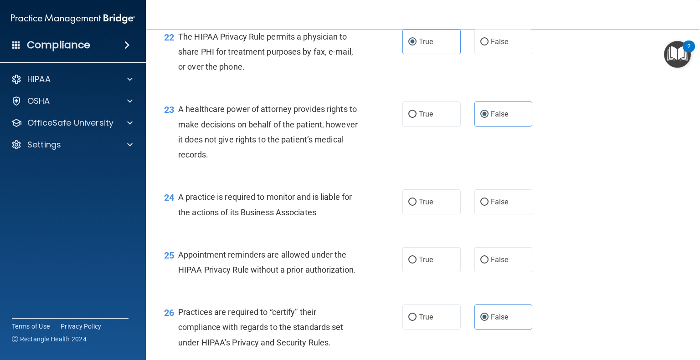
scroll to position [1777, 0]
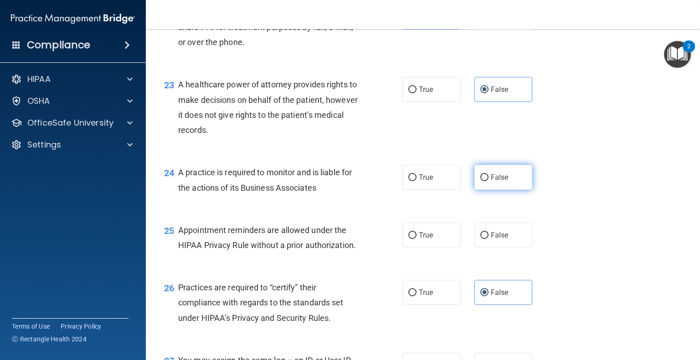
drag, startPoint x: 488, startPoint y: 213, endPoint x: 476, endPoint y: 213, distance: 12.3
click at [477, 190] on label "False" at bounding box center [503, 177] width 58 height 25
click at [480, 181] on input "False" at bounding box center [484, 178] width 8 height 7
radio input "true"
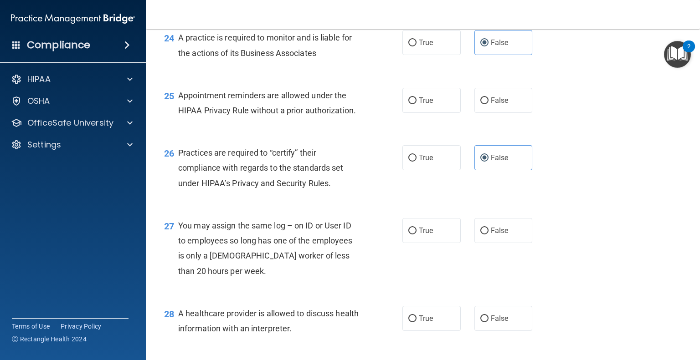
scroll to position [1914, 0]
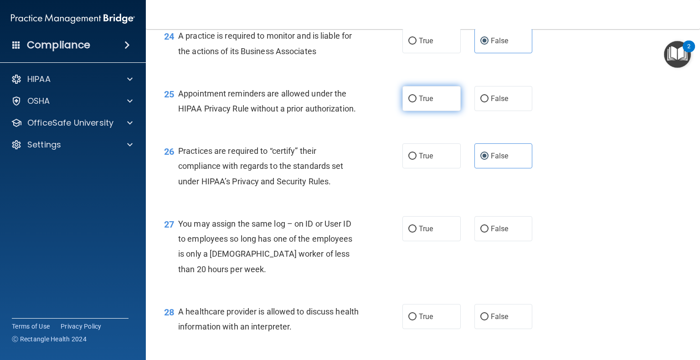
click at [411, 103] on input "True" at bounding box center [412, 99] width 8 height 7
radio input "true"
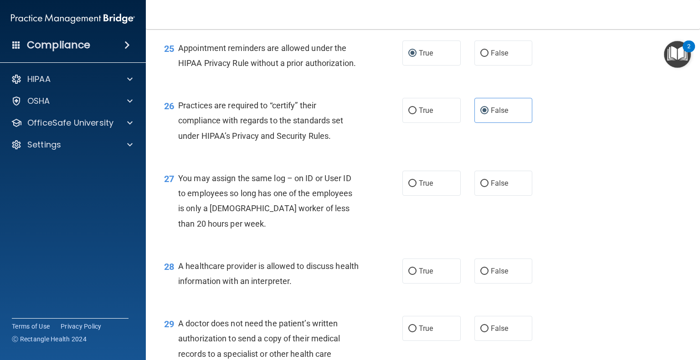
scroll to position [2005, 0]
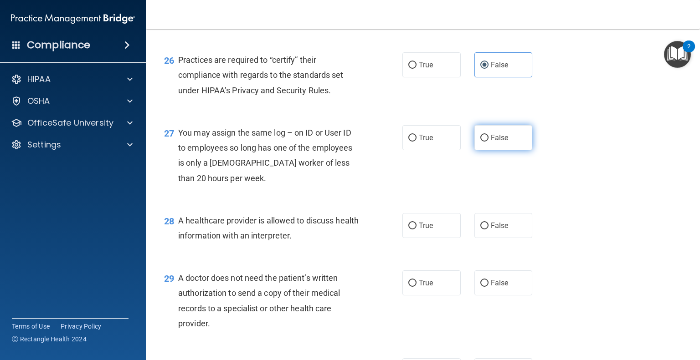
drag, startPoint x: 487, startPoint y: 173, endPoint x: 492, endPoint y: 175, distance: 5.6
click at [488, 150] on label "False" at bounding box center [503, 137] width 58 height 25
click at [480, 142] on input "False" at bounding box center [484, 138] width 8 height 7
radio input "true"
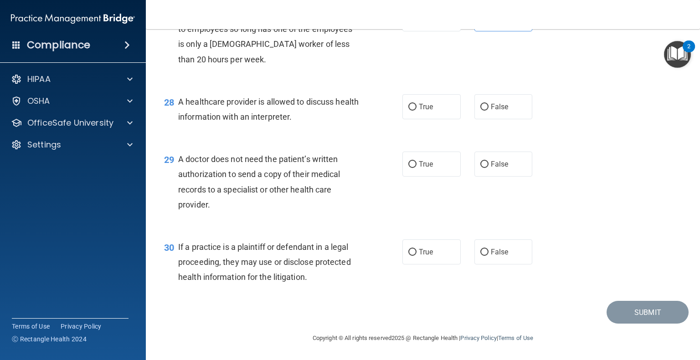
scroll to position [2154, 0]
drag, startPoint x: 481, startPoint y: 108, endPoint x: 476, endPoint y: 113, distance: 6.5
click at [478, 111] on label "False" at bounding box center [503, 106] width 58 height 25
click at [481, 106] on input "False" at bounding box center [484, 107] width 8 height 7
radio input "true"
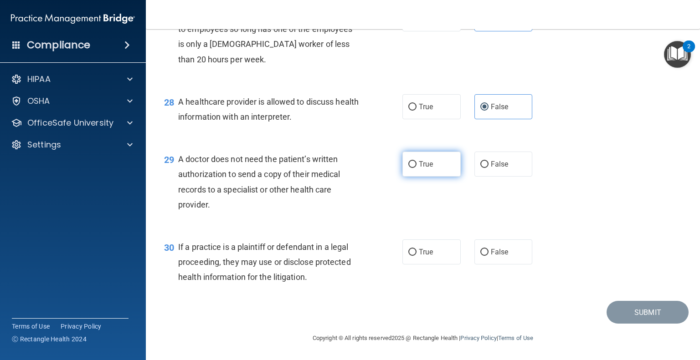
drag, startPoint x: 407, startPoint y: 167, endPoint x: 415, endPoint y: 172, distance: 9.0
click at [409, 168] on input "True" at bounding box center [412, 164] width 8 height 7
radio input "true"
drag, startPoint x: 410, startPoint y: 247, endPoint x: 410, endPoint y: 255, distance: 7.3
click at [410, 254] on label "True" at bounding box center [431, 252] width 58 height 25
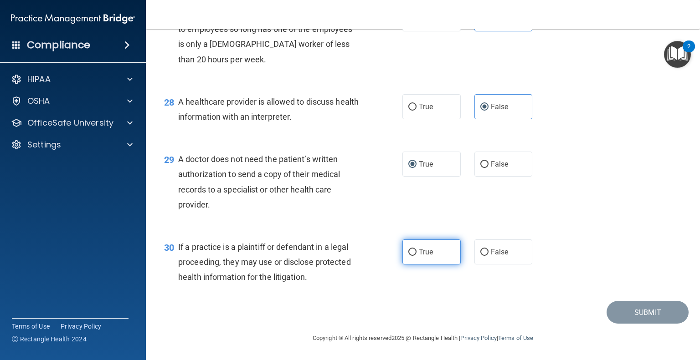
click at [409, 252] on input "True" at bounding box center [412, 252] width 8 height 7
radio input "true"
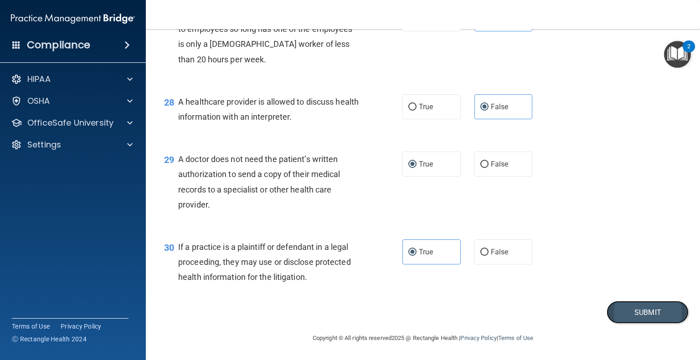
click at [645, 318] on button "Submit" at bounding box center [648, 312] width 82 height 23
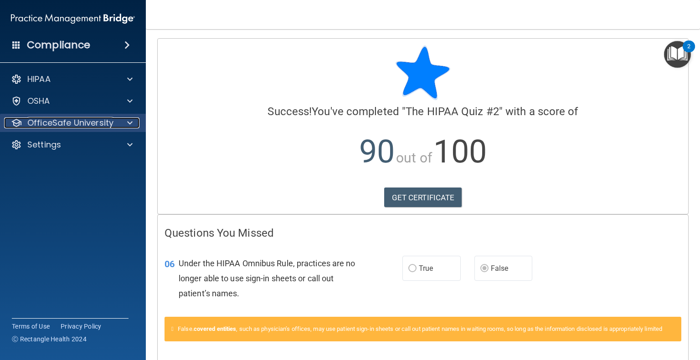
click at [87, 123] on p "OfficeSafe University" at bounding box center [70, 123] width 86 height 11
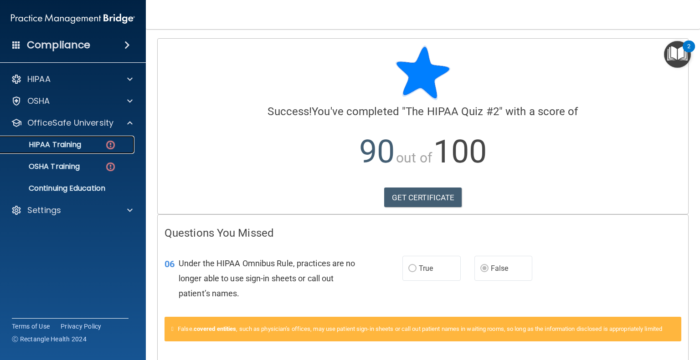
click at [83, 148] on div "HIPAA Training" at bounding box center [68, 144] width 124 height 9
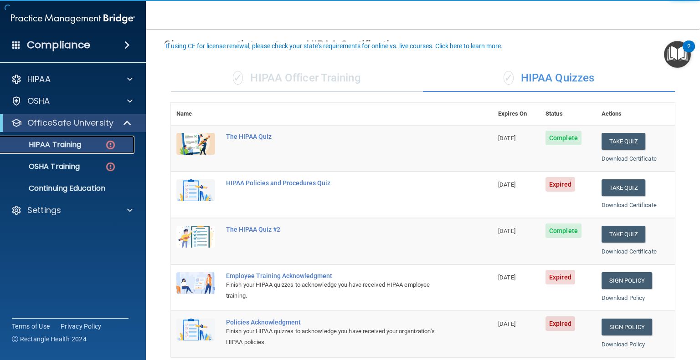
scroll to position [91, 0]
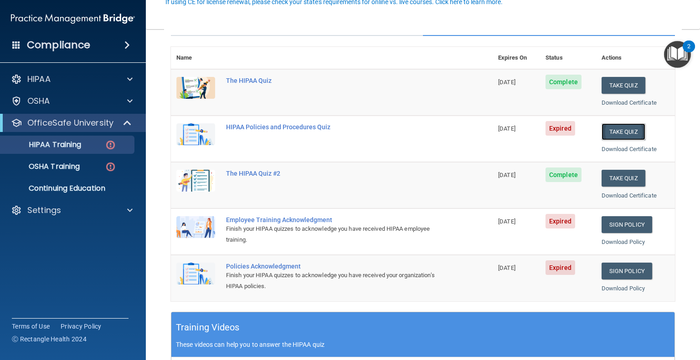
click at [622, 135] on button "Take Quiz" at bounding box center [624, 131] width 44 height 17
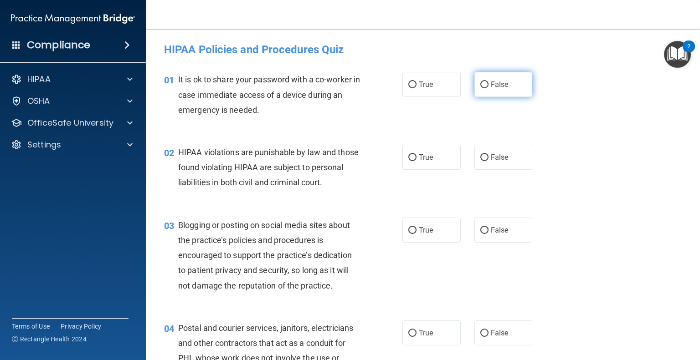
click at [496, 91] on label "False" at bounding box center [503, 84] width 58 height 25
click at [488, 88] on input "False" at bounding box center [484, 85] width 8 height 7
radio input "true"
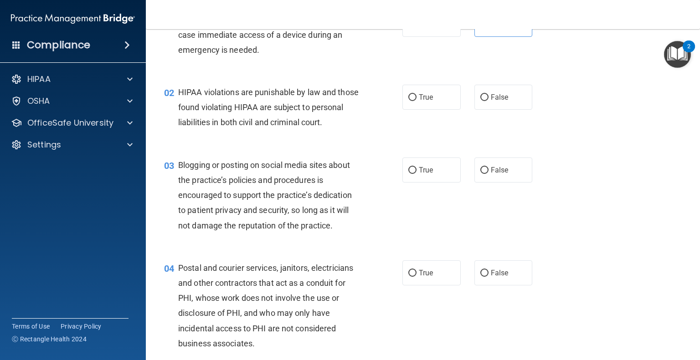
scroll to position [91, 0]
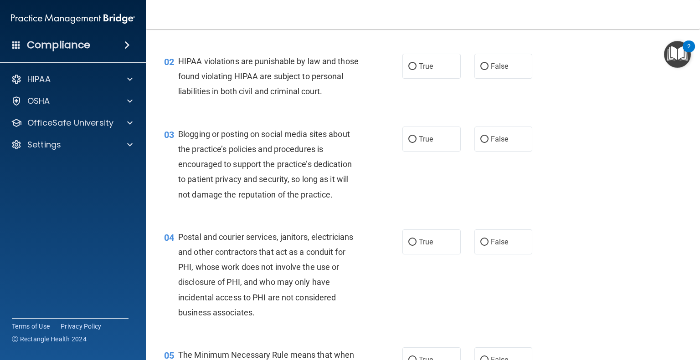
drag, startPoint x: 501, startPoint y: 69, endPoint x: 503, endPoint y: 82, distance: 12.4
click at [503, 71] on label "False" at bounding box center [503, 66] width 58 height 25
click at [485, 69] on label "False" at bounding box center [503, 66] width 58 height 25
click at [481, 66] on input "False" at bounding box center [484, 66] width 8 height 7
radio input "true"
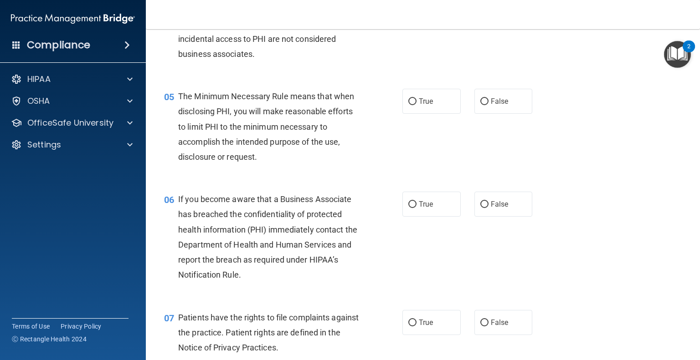
scroll to position [456, 0]
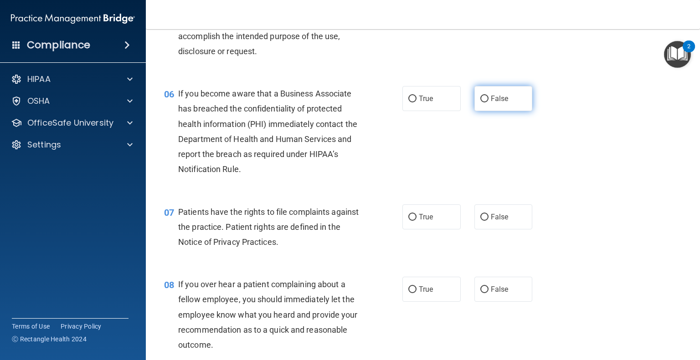
click at [482, 103] on input "False" at bounding box center [484, 99] width 8 height 7
radio input "true"
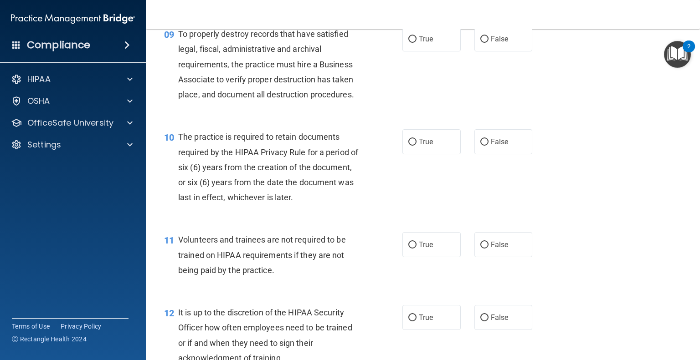
scroll to position [820, 0]
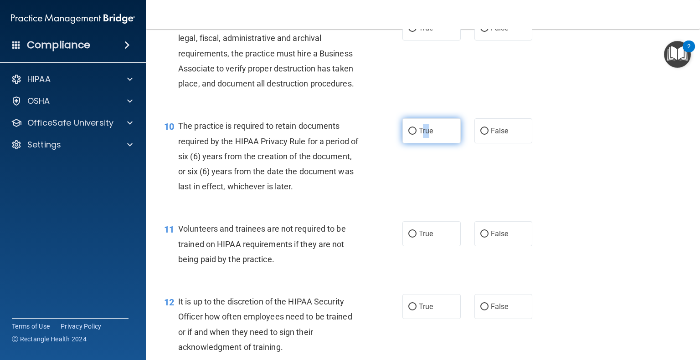
drag, startPoint x: 423, startPoint y: 140, endPoint x: 416, endPoint y: 143, distance: 8.4
click at [416, 143] on label "True" at bounding box center [431, 130] width 58 height 25
click at [412, 135] on input "True" at bounding box center [412, 131] width 8 height 7
radio input "true"
click at [591, 175] on div "10 The practice is required to retain documents required by the HIPAA Privacy R…" at bounding box center [422, 158] width 531 height 103
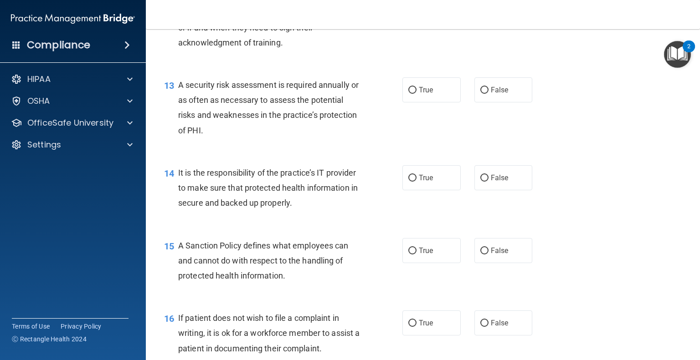
scroll to position [1139, 0]
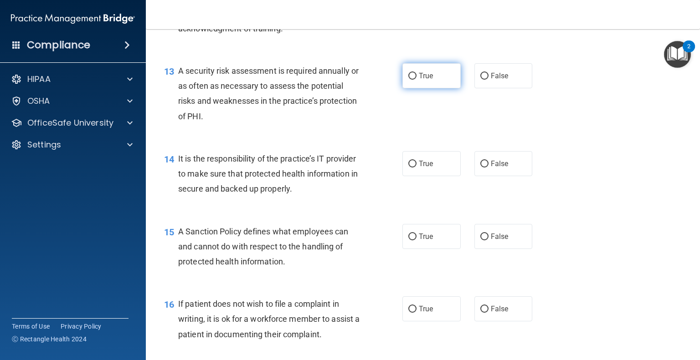
click at [411, 80] on input "True" at bounding box center [412, 76] width 8 height 7
radio input "true"
click at [480, 168] on input "False" at bounding box center [484, 164] width 8 height 7
radio input "true"
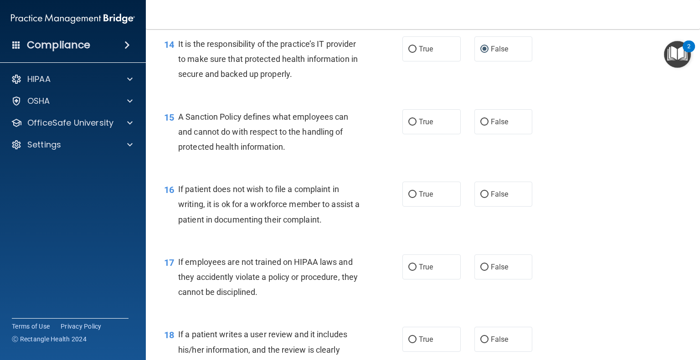
scroll to position [1276, 0]
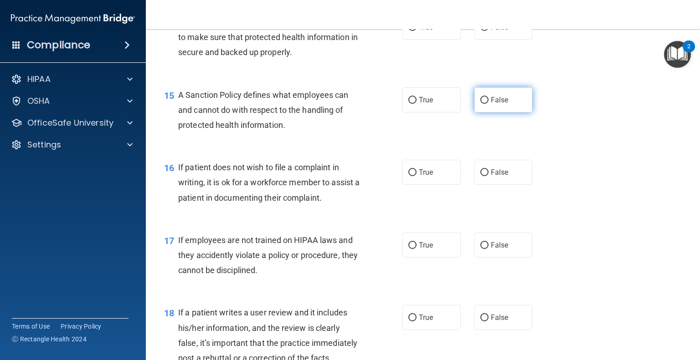
click at [480, 104] on input "False" at bounding box center [484, 100] width 8 height 7
radio input "true"
click at [480, 249] on input "False" at bounding box center [484, 245] width 8 height 7
radio input "true"
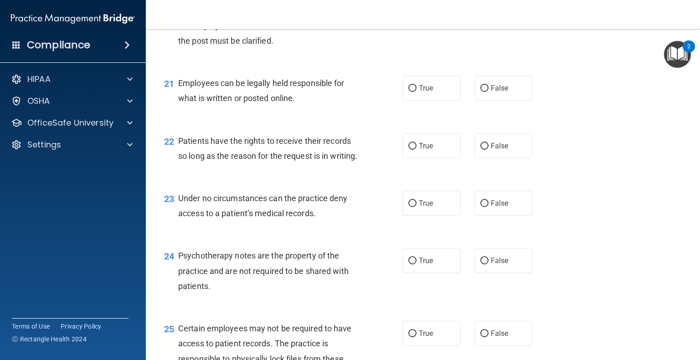
scroll to position [1777, 0]
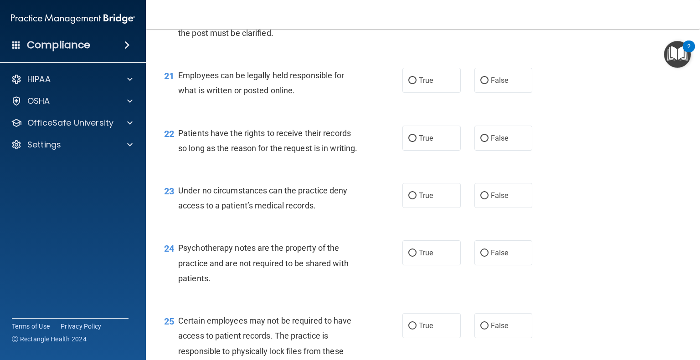
drag, startPoint x: 425, startPoint y: 176, endPoint x: 460, endPoint y: 172, distance: 35.8
click at [457, 151] on div "True False" at bounding box center [472, 138] width 140 height 25
click at [488, 151] on label "False" at bounding box center [503, 138] width 58 height 25
click at [488, 142] on input "False" at bounding box center [484, 138] width 8 height 7
radio input "true"
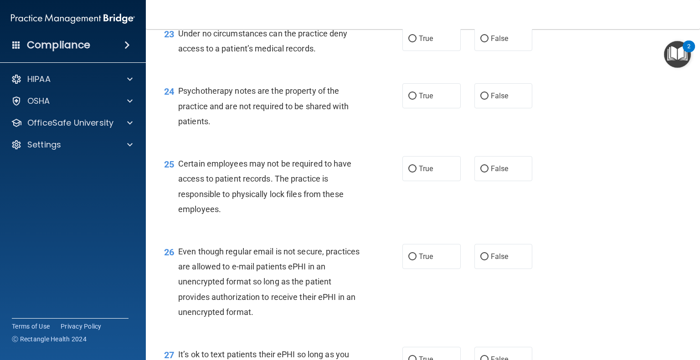
scroll to position [1959, 0]
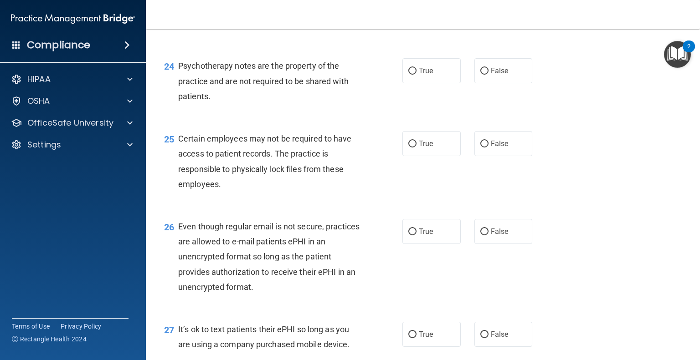
drag, startPoint x: 410, startPoint y: 119, endPoint x: 401, endPoint y: 149, distance: 31.2
click at [410, 75] on input "True" at bounding box center [412, 71] width 8 height 7
radio input "true"
drag, startPoint x: 409, startPoint y: 190, endPoint x: 414, endPoint y: 202, distance: 12.7
click at [409, 148] on input "True" at bounding box center [412, 144] width 8 height 7
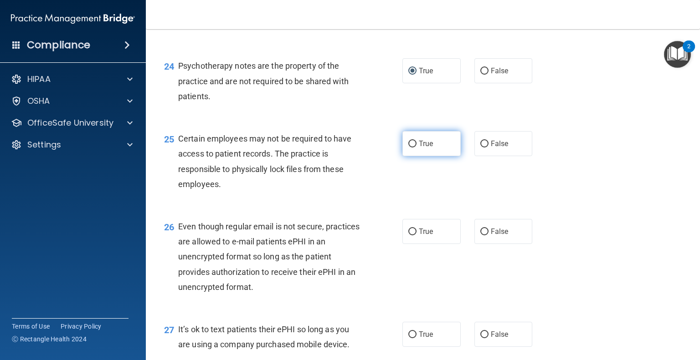
radio input "true"
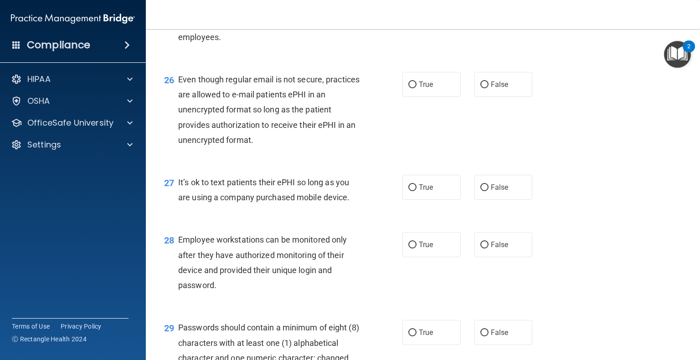
scroll to position [2142, 0]
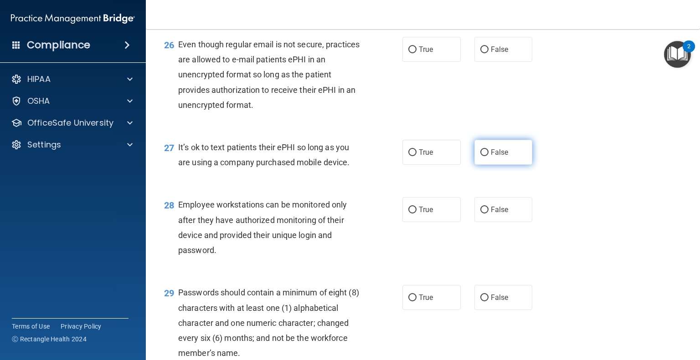
drag, startPoint x: 478, startPoint y: 202, endPoint x: 484, endPoint y: 202, distance: 6.8
click at [482, 156] on input "False" at bounding box center [484, 152] width 8 height 7
radio input "true"
click at [481, 222] on label "False" at bounding box center [503, 209] width 58 height 25
click at [481, 214] on input "False" at bounding box center [484, 210] width 8 height 7
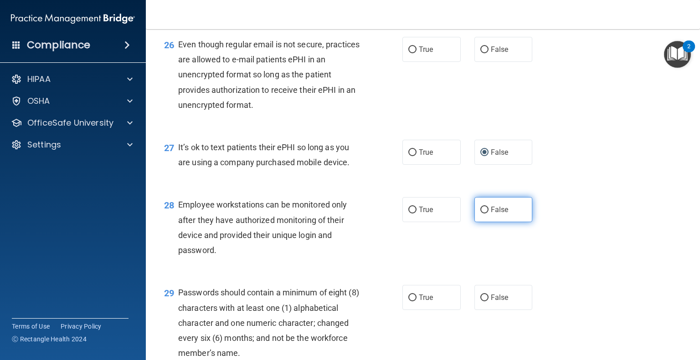
radio input "true"
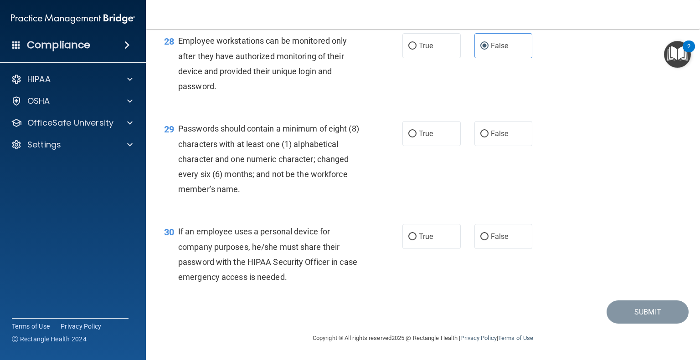
scroll to position [2351, 0]
drag, startPoint x: 405, startPoint y: 134, endPoint x: 408, endPoint y: 139, distance: 5.6
click at [408, 135] on input "True" at bounding box center [412, 134] width 8 height 7
radio input "true"
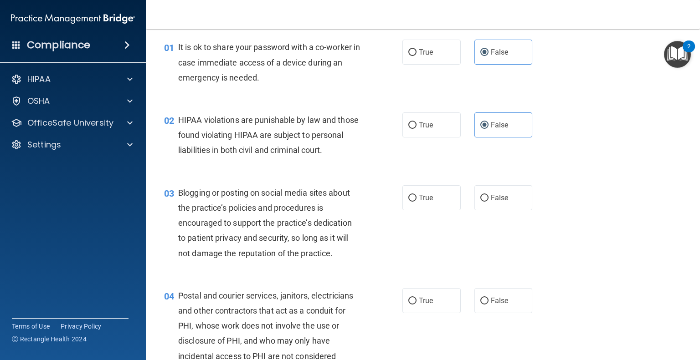
scroll to position [137, 0]
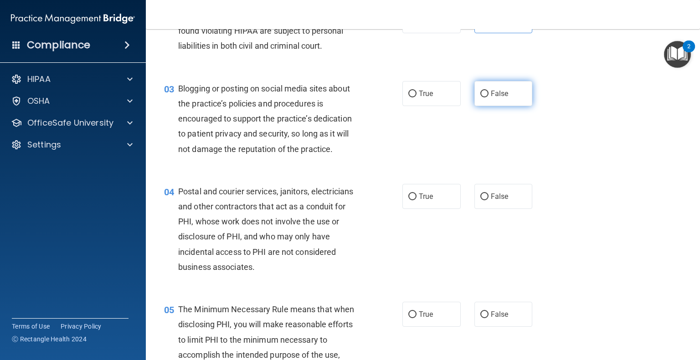
click at [482, 98] on input "False" at bounding box center [484, 94] width 8 height 7
radio input "true"
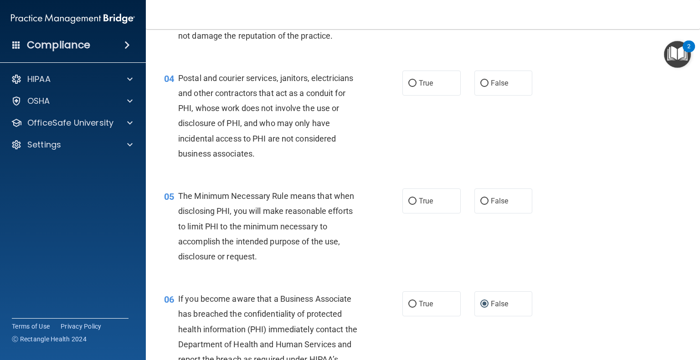
scroll to position [273, 0]
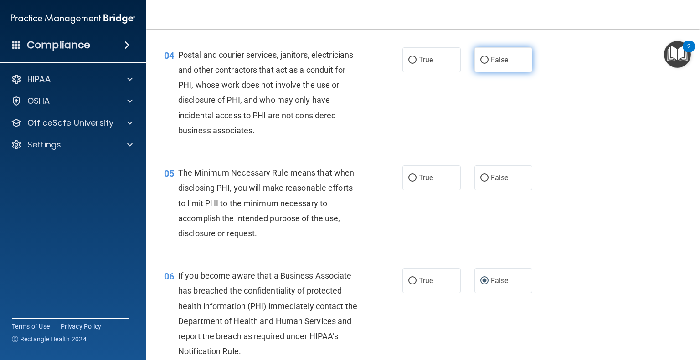
click at [480, 64] on input "False" at bounding box center [484, 60] width 8 height 7
radio input "true"
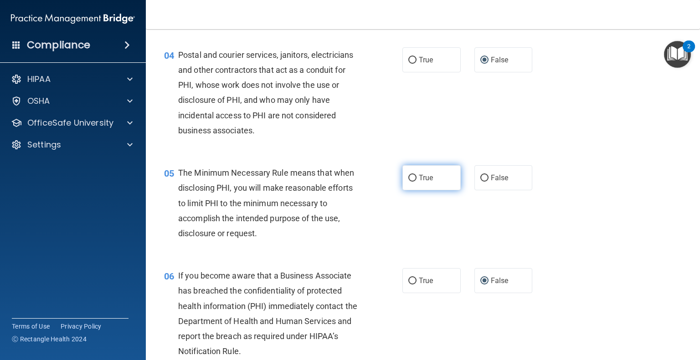
drag, startPoint x: 411, startPoint y: 190, endPoint x: 424, endPoint y: 198, distance: 15.2
click at [413, 190] on label "True" at bounding box center [431, 177] width 58 height 25
click at [408, 182] on input "True" at bounding box center [412, 178] width 8 height 7
radio input "true"
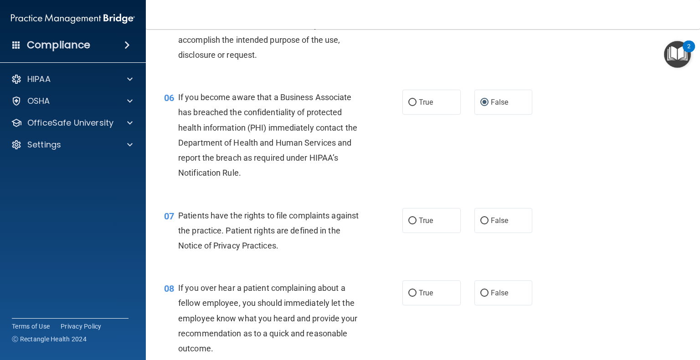
scroll to position [456, 0]
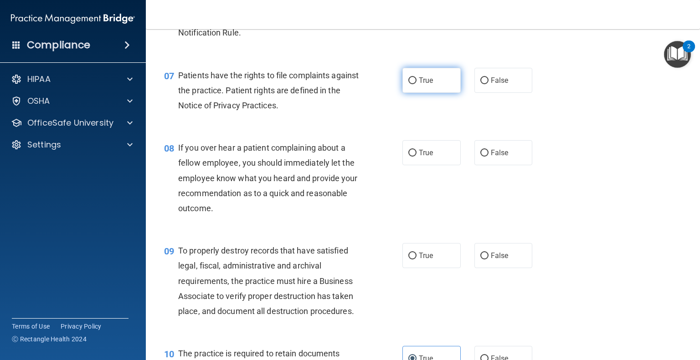
click at [408, 84] on input "True" at bounding box center [412, 80] width 8 height 7
radio input "true"
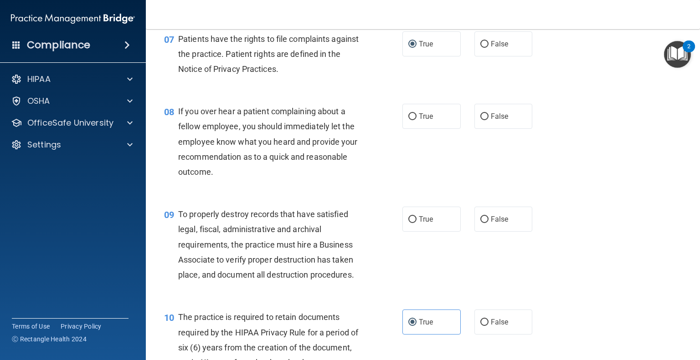
scroll to position [684, 0]
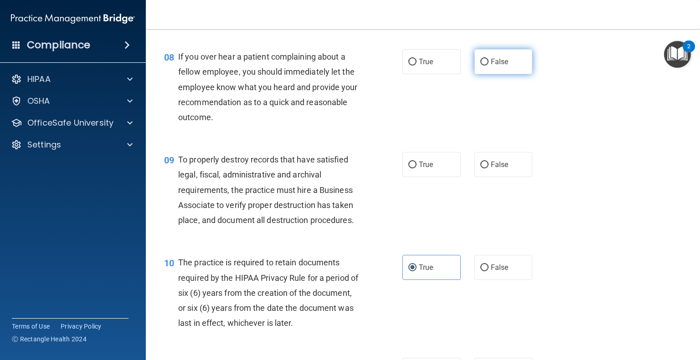
click at [482, 66] on input "False" at bounding box center [484, 62] width 8 height 7
radio input "true"
click at [409, 169] on input "True" at bounding box center [412, 165] width 8 height 7
radio input "true"
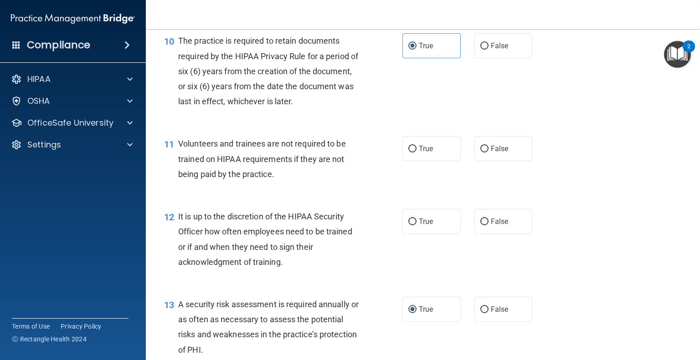
scroll to position [911, 0]
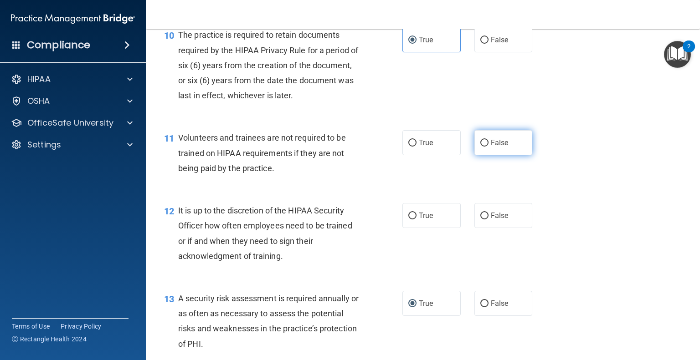
click at [480, 147] on input "False" at bounding box center [484, 143] width 8 height 7
radio input "true"
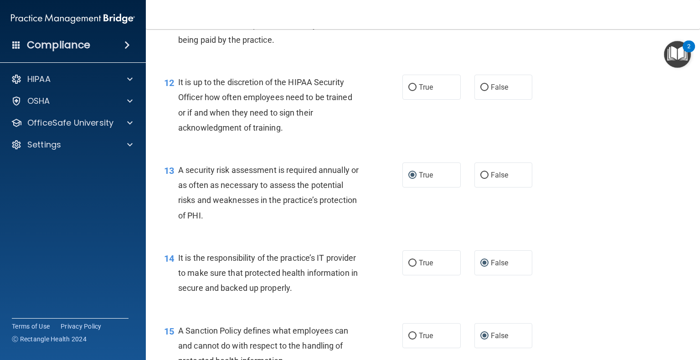
scroll to position [1048, 0]
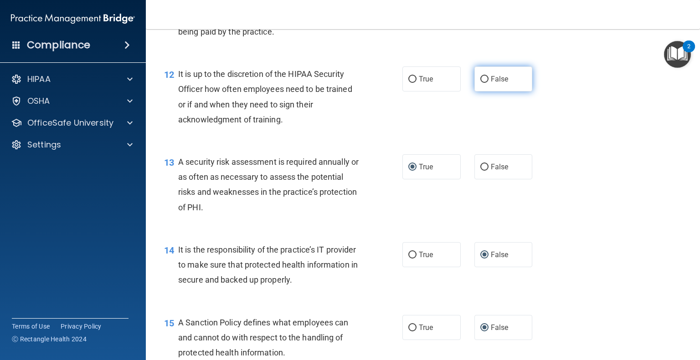
click at [482, 83] on input "False" at bounding box center [484, 79] width 8 height 7
radio input "true"
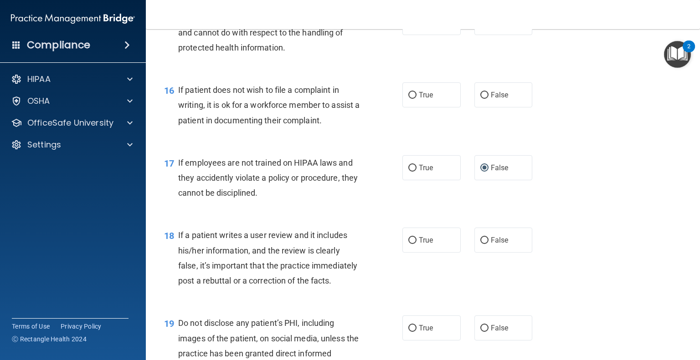
scroll to position [1367, 0]
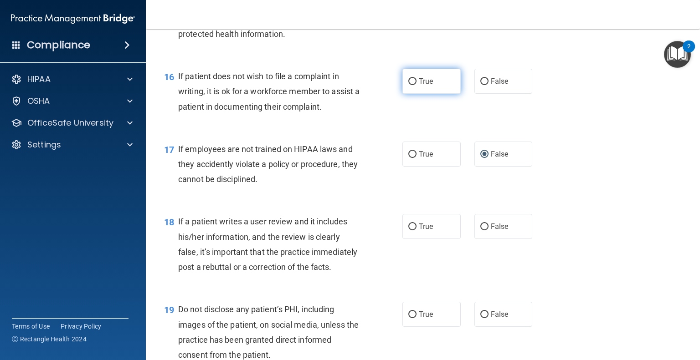
drag, startPoint x: 407, startPoint y: 97, endPoint x: 411, endPoint y: 105, distance: 9.2
click at [408, 85] on input "True" at bounding box center [412, 81] width 8 height 7
radio input "true"
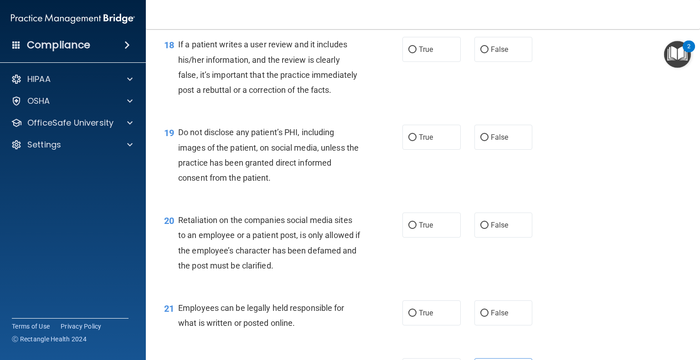
scroll to position [1549, 0]
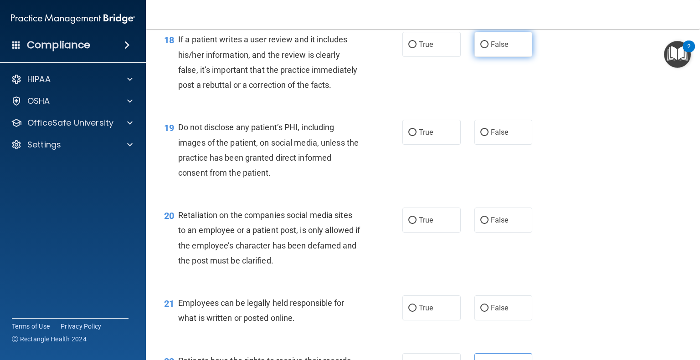
click at [492, 49] on span "False" at bounding box center [500, 44] width 18 height 9
click at [488, 48] on input "False" at bounding box center [484, 44] width 8 height 7
radio input "true"
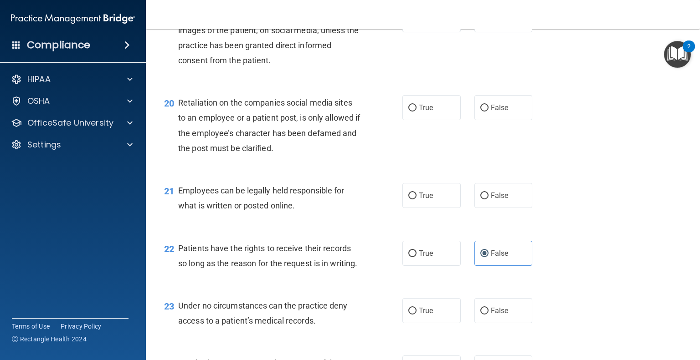
scroll to position [1640, 0]
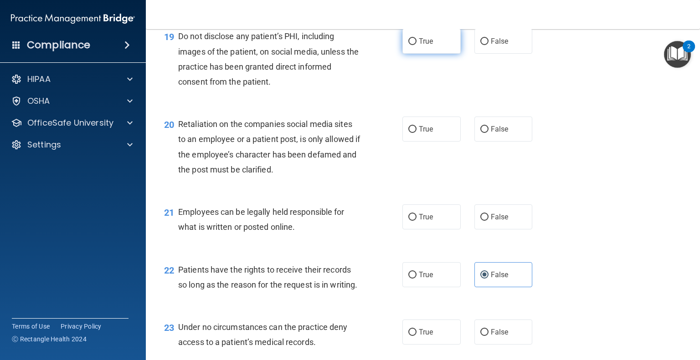
click at [413, 54] on label "True" at bounding box center [431, 41] width 58 height 25
click at [413, 45] on input "True" at bounding box center [412, 41] width 8 height 7
radio input "true"
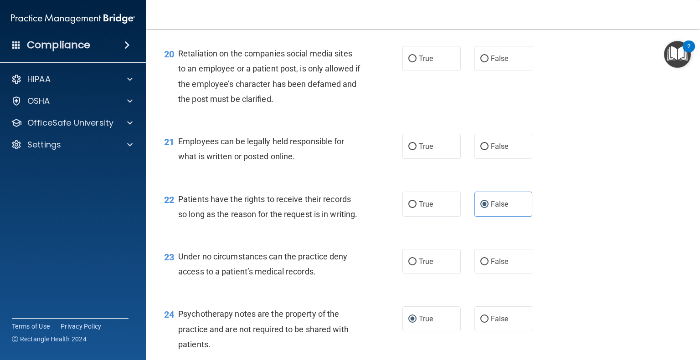
scroll to position [1732, 0]
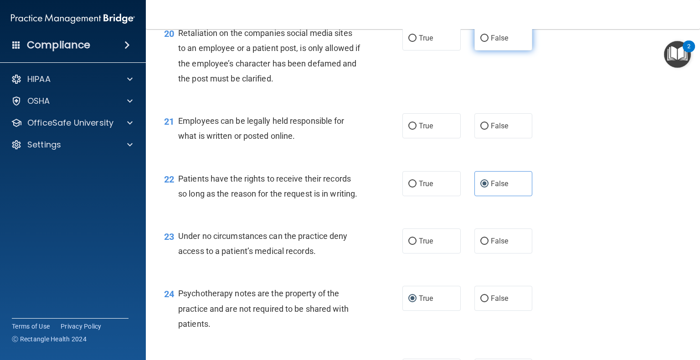
click at [481, 42] on input "False" at bounding box center [484, 38] width 8 height 7
radio input "true"
click at [412, 139] on label "True" at bounding box center [431, 125] width 58 height 25
click at [412, 130] on input "True" at bounding box center [412, 126] width 8 height 7
radio input "true"
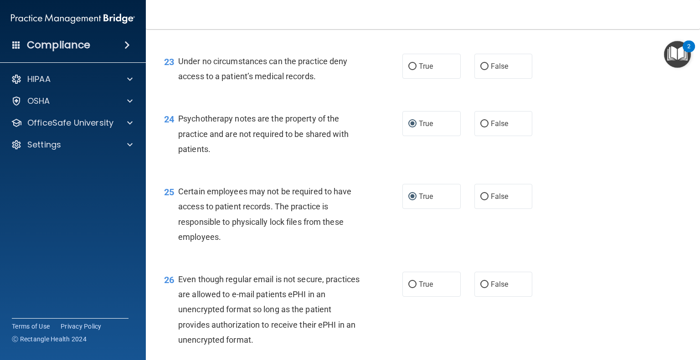
scroll to position [1959, 0]
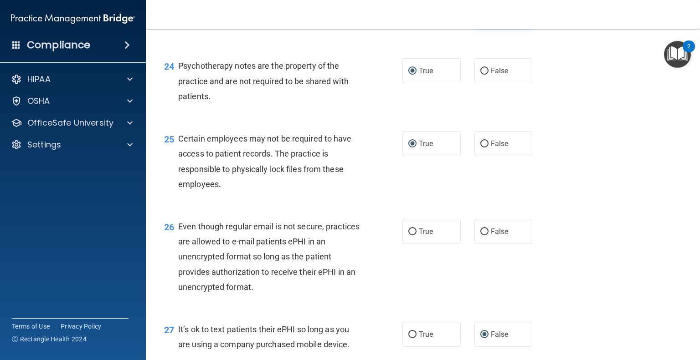
click at [481, 17] on input "False" at bounding box center [484, 13] width 8 height 7
radio input "true"
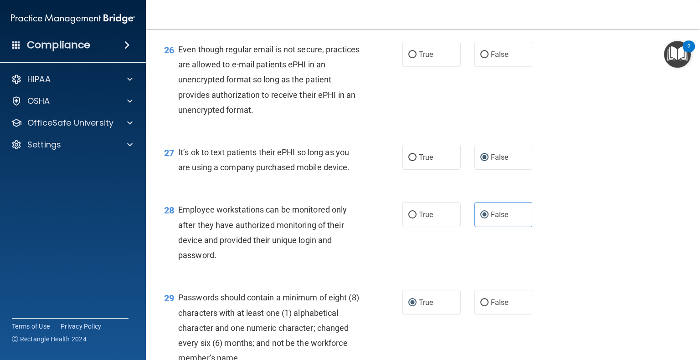
scroll to position [2142, 0]
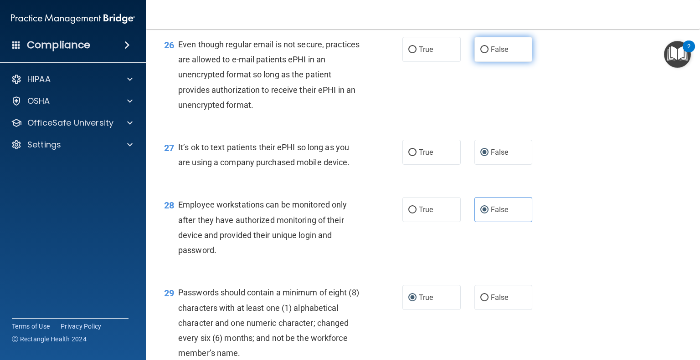
click at [480, 53] on input "False" at bounding box center [484, 49] width 8 height 7
radio input "true"
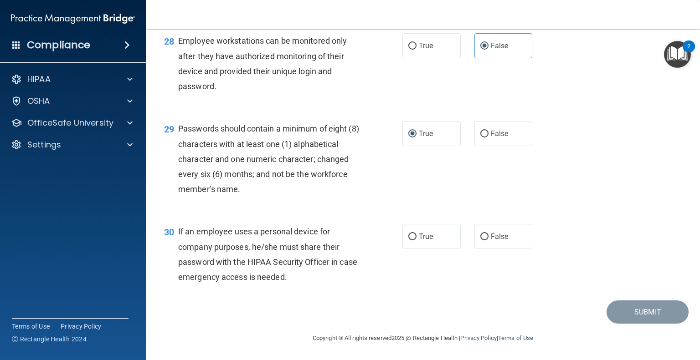
scroll to position [2351, 0]
drag, startPoint x: 483, startPoint y: 238, endPoint x: 471, endPoint y: 238, distance: 11.8
click at [474, 238] on label "False" at bounding box center [503, 236] width 58 height 25
click at [480, 238] on input "False" at bounding box center [484, 237] width 8 height 7
radio input "true"
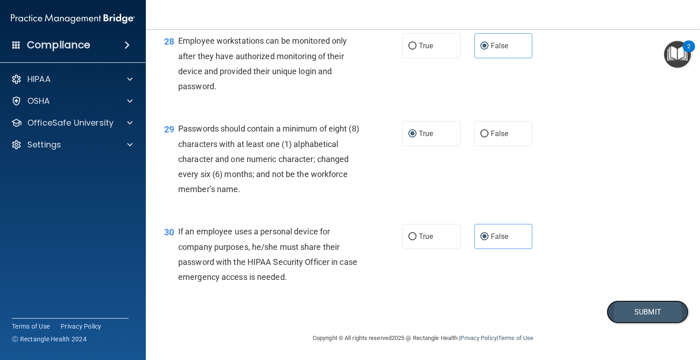
click at [637, 308] on button "Submit" at bounding box center [648, 312] width 82 height 23
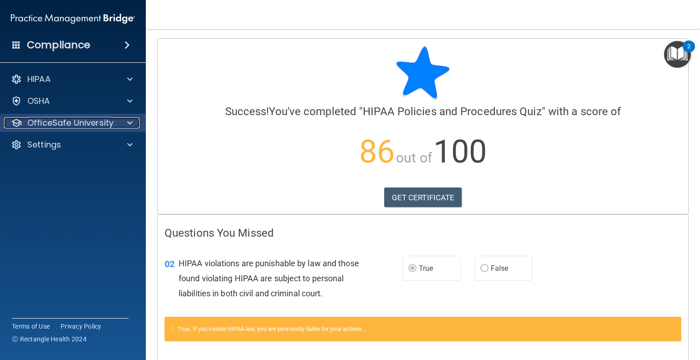
click at [42, 125] on p "OfficeSafe University" at bounding box center [70, 123] width 86 height 11
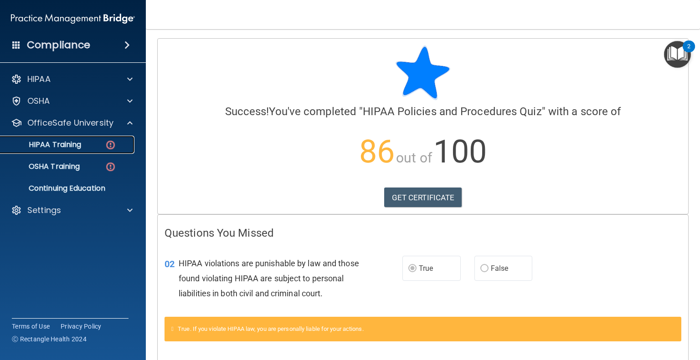
click at [55, 144] on p "HIPAA Training" at bounding box center [43, 144] width 75 height 9
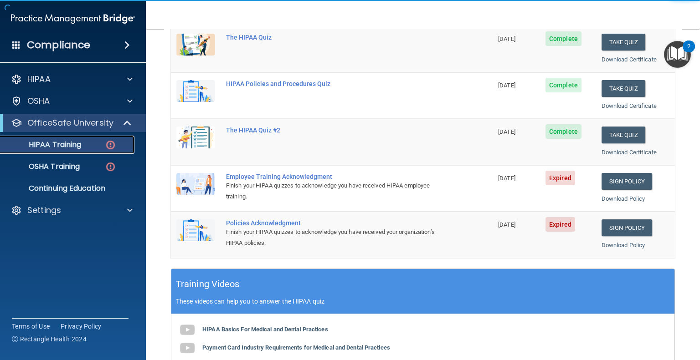
scroll to position [137, 0]
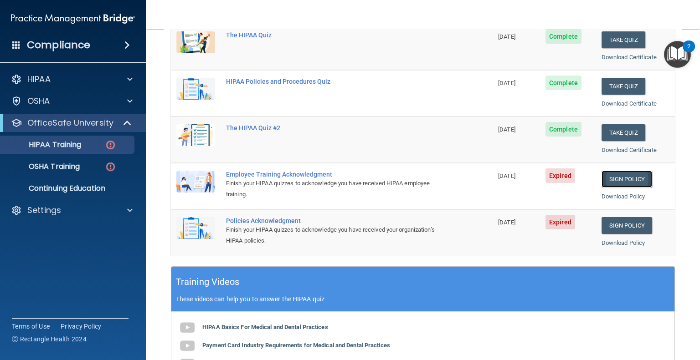
click at [615, 180] on link "Sign Policy" at bounding box center [627, 179] width 51 height 17
click at [60, 144] on p "HIPAA Training" at bounding box center [43, 144] width 75 height 9
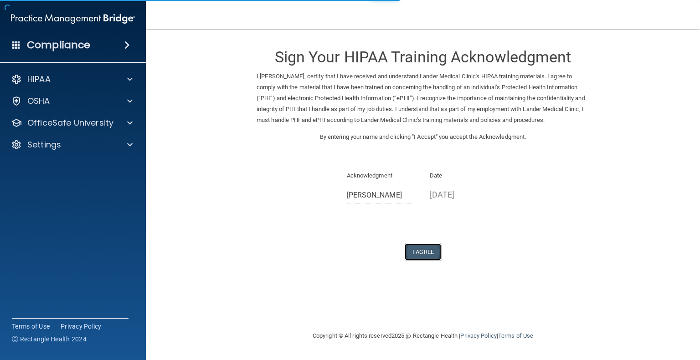
click at [429, 253] on button "I Agree" at bounding box center [423, 252] width 36 height 17
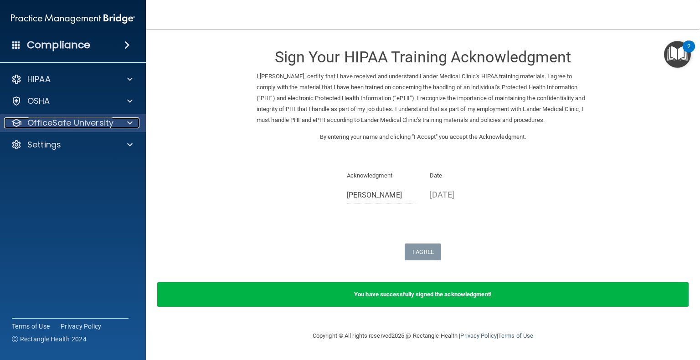
click at [59, 119] on p "OfficeSafe University" at bounding box center [70, 123] width 86 height 11
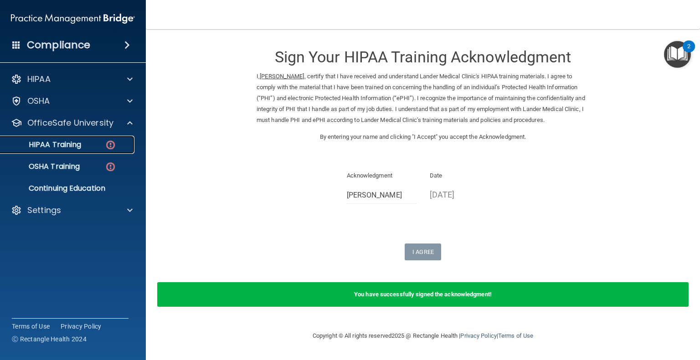
click at [105, 145] on img at bounding box center [110, 144] width 11 height 11
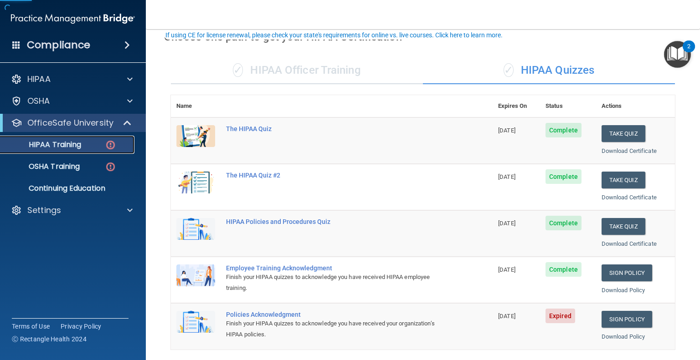
scroll to position [182, 0]
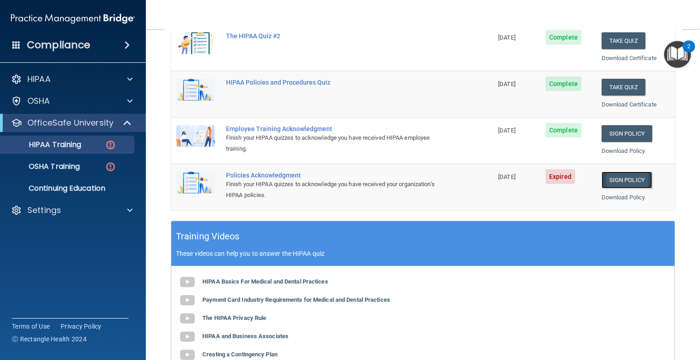
click at [625, 181] on link "Sign Policy" at bounding box center [627, 180] width 51 height 17
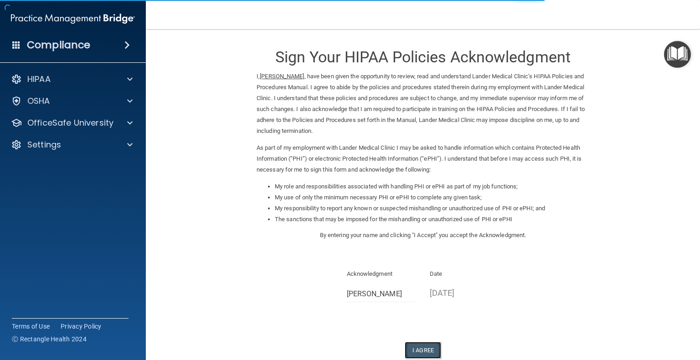
click at [420, 353] on button "I Agree" at bounding box center [423, 350] width 36 height 17
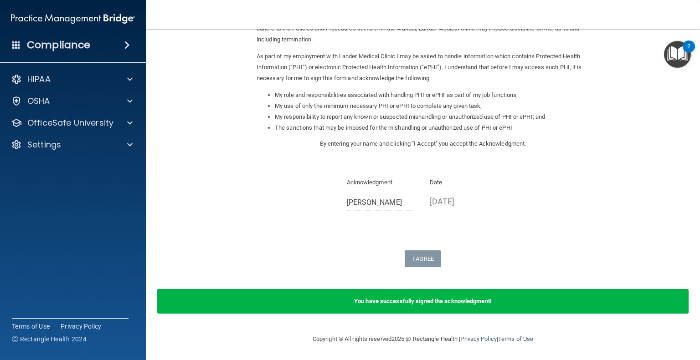
scroll to position [92, 0]
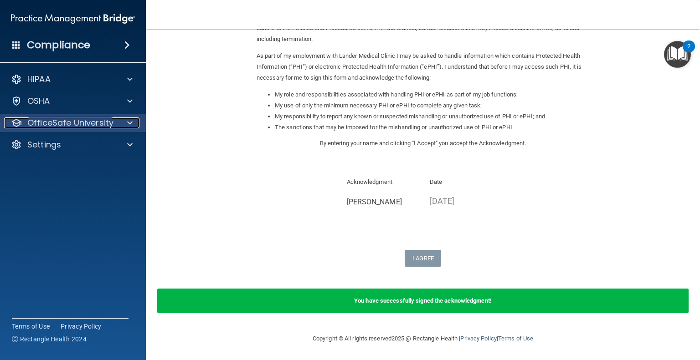
drag, startPoint x: 81, startPoint y: 119, endPoint x: 97, endPoint y: 123, distance: 16.5
click at [81, 119] on p "OfficeSafe University" at bounding box center [70, 123] width 86 height 11
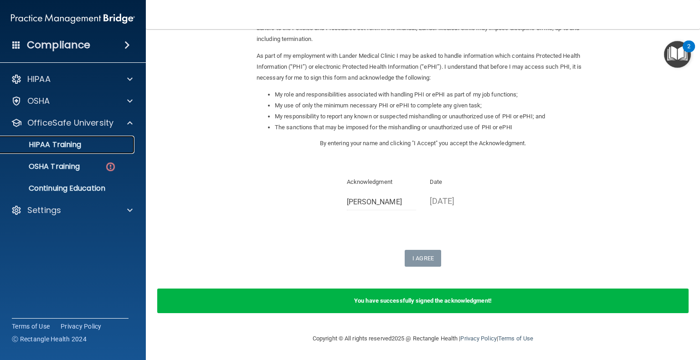
click at [98, 147] on div "HIPAA Training" at bounding box center [68, 144] width 124 height 9
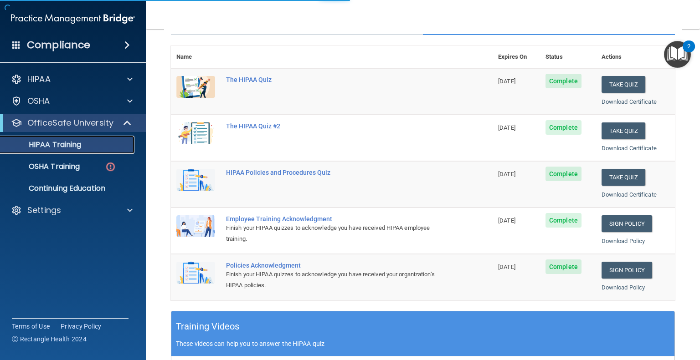
scroll to position [324, 0]
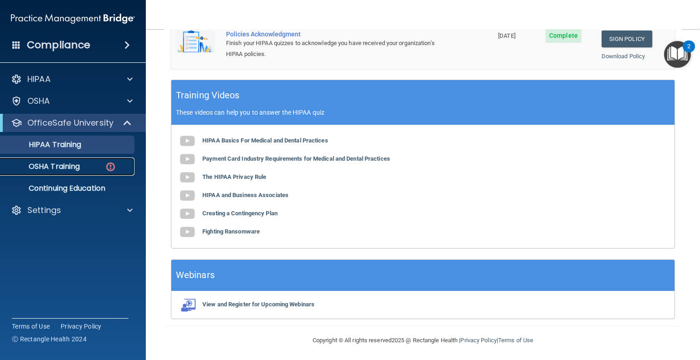
click at [50, 171] on p "OSHA Training" at bounding box center [43, 166] width 74 height 9
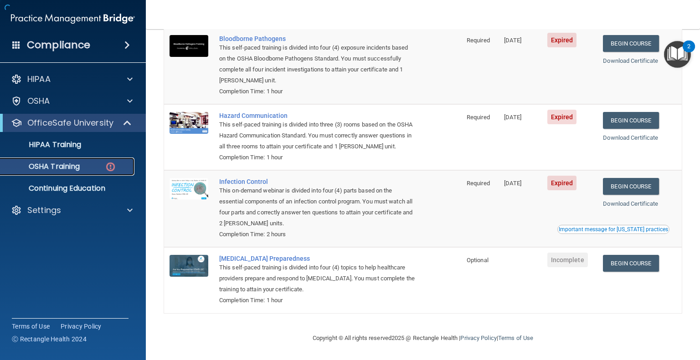
scroll to position [113, 0]
click at [632, 189] on link "Begin Course" at bounding box center [631, 186] width 56 height 17
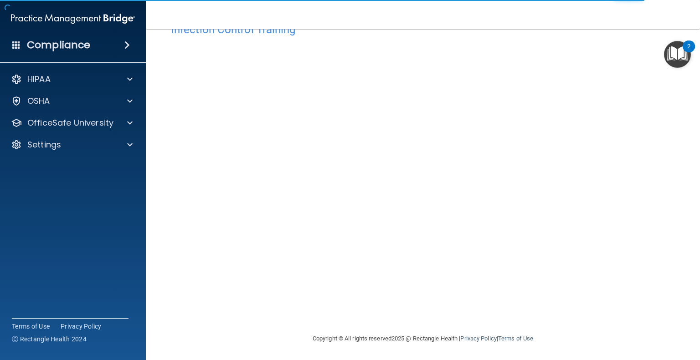
scroll to position [29, 0]
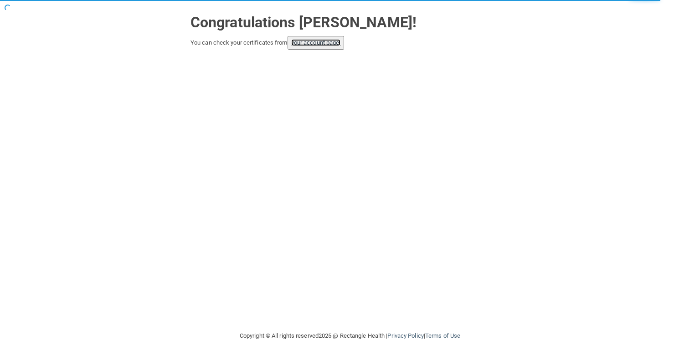
click at [334, 41] on link "your account page!" at bounding box center [316, 42] width 50 height 7
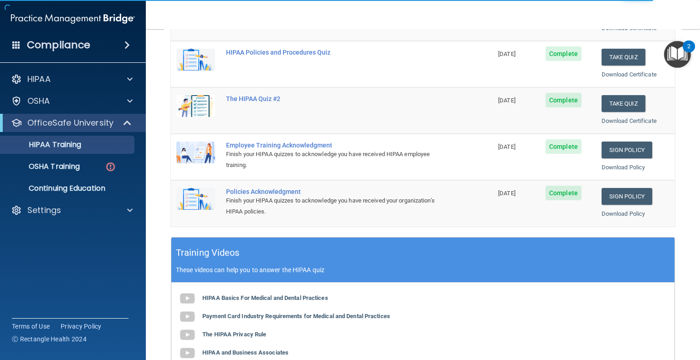
scroll to position [166, 0]
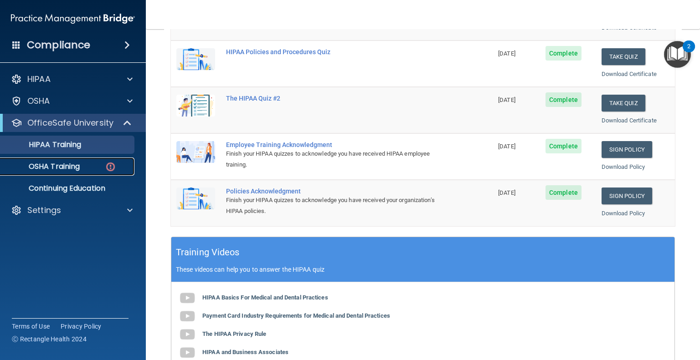
click at [73, 171] on p "OSHA Training" at bounding box center [43, 166] width 74 height 9
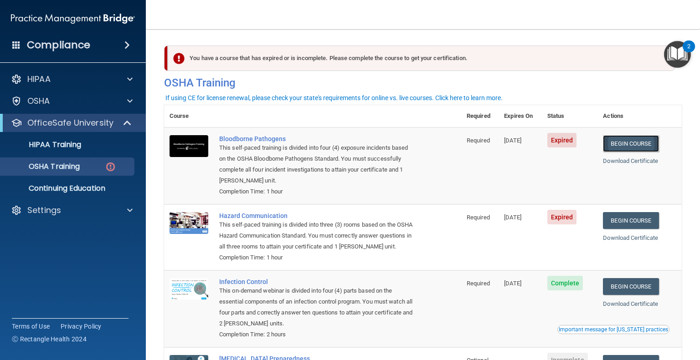
click at [643, 145] on link "Begin Course" at bounding box center [631, 143] width 56 height 17
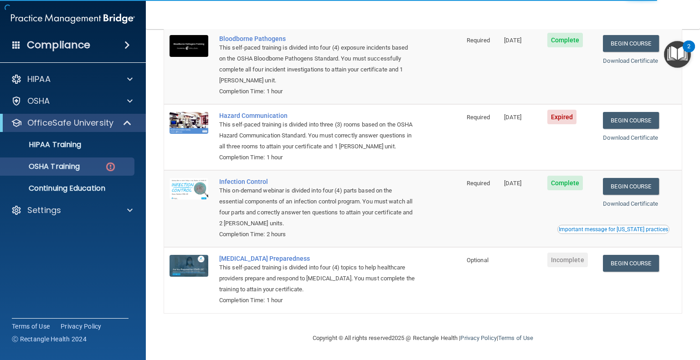
scroll to position [113, 0]
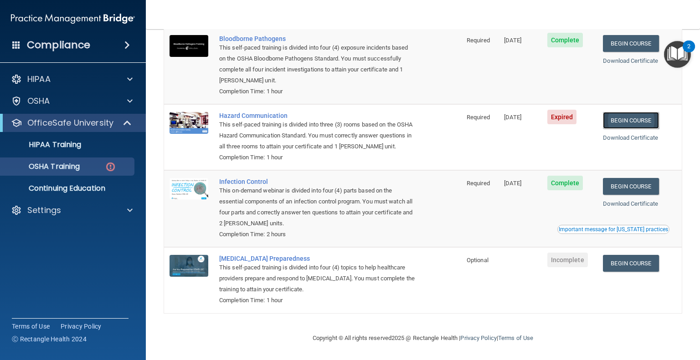
click at [622, 112] on link "Begin Course" at bounding box center [631, 120] width 56 height 17
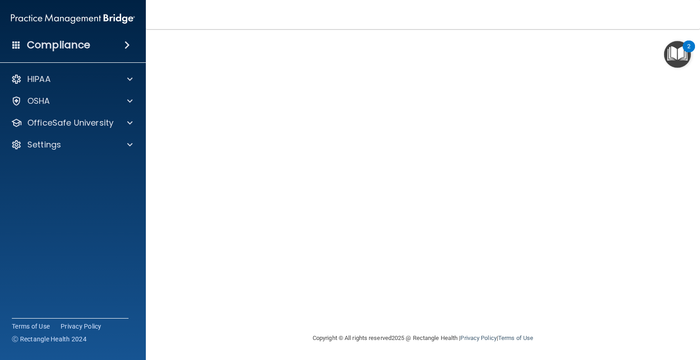
scroll to position [5, 0]
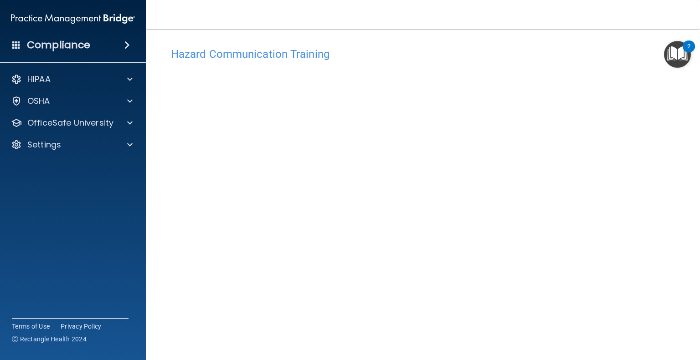
click at [183, 54] on h4 "Hazard Communication Training" at bounding box center [423, 54] width 504 height 12
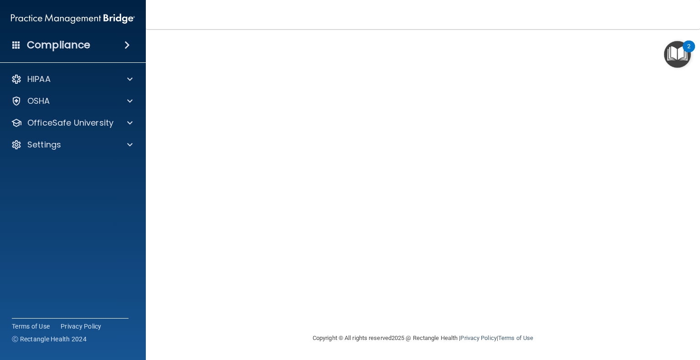
scroll to position [0, 0]
